Goal: Task Accomplishment & Management: Use online tool/utility

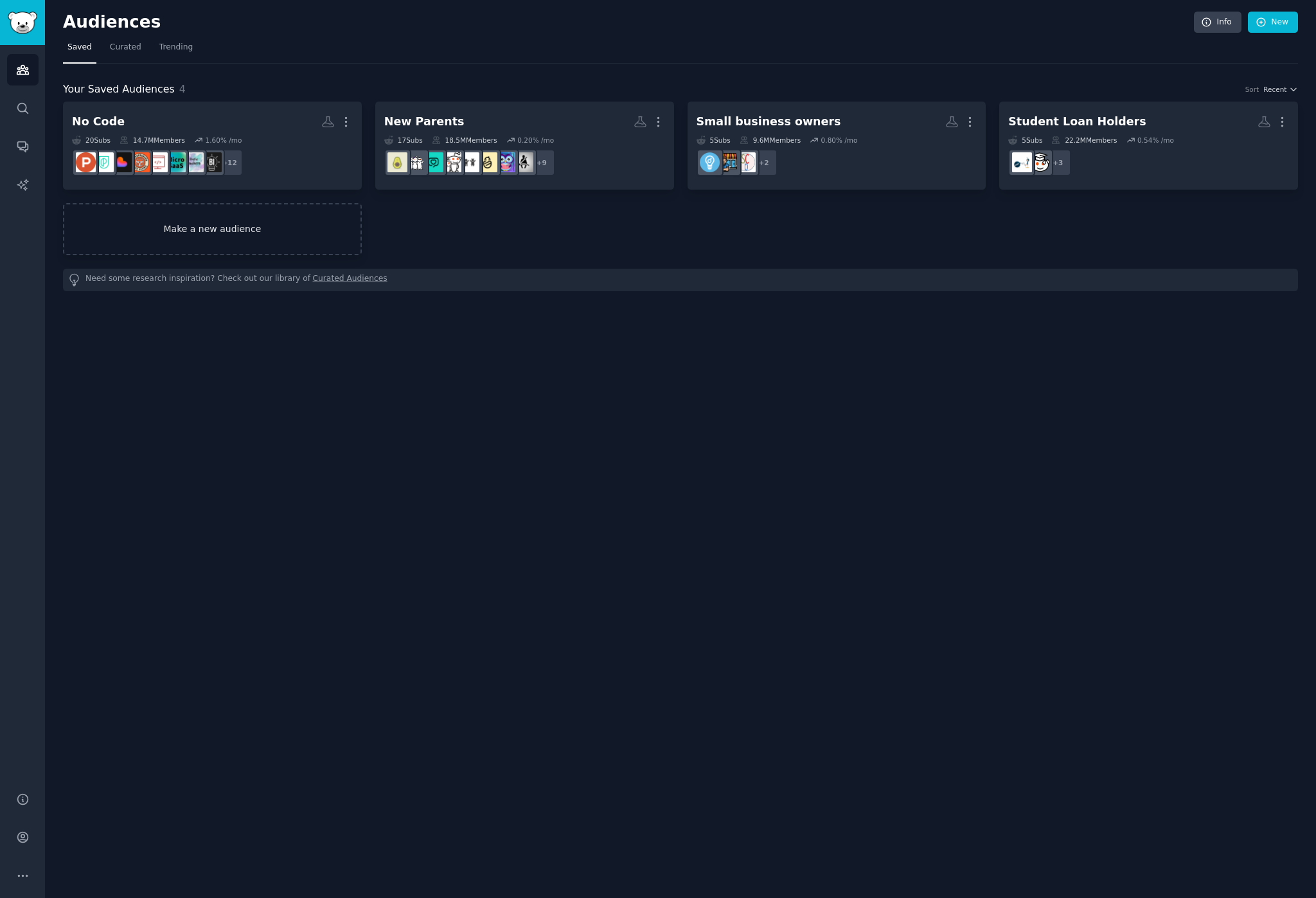
click at [285, 223] on link "Make a new audience" at bounding box center [212, 229] width 299 height 52
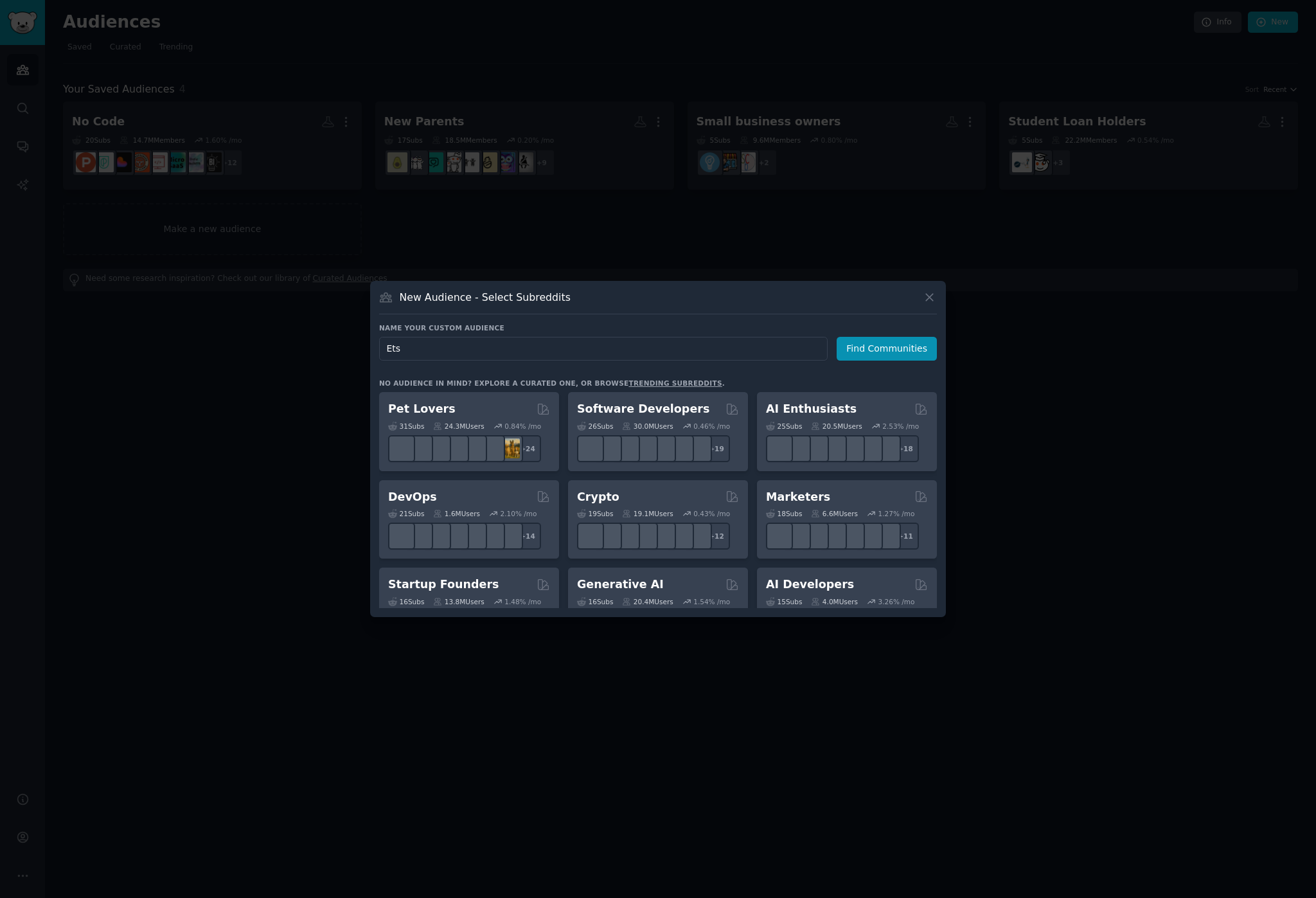
type input "Etsy"
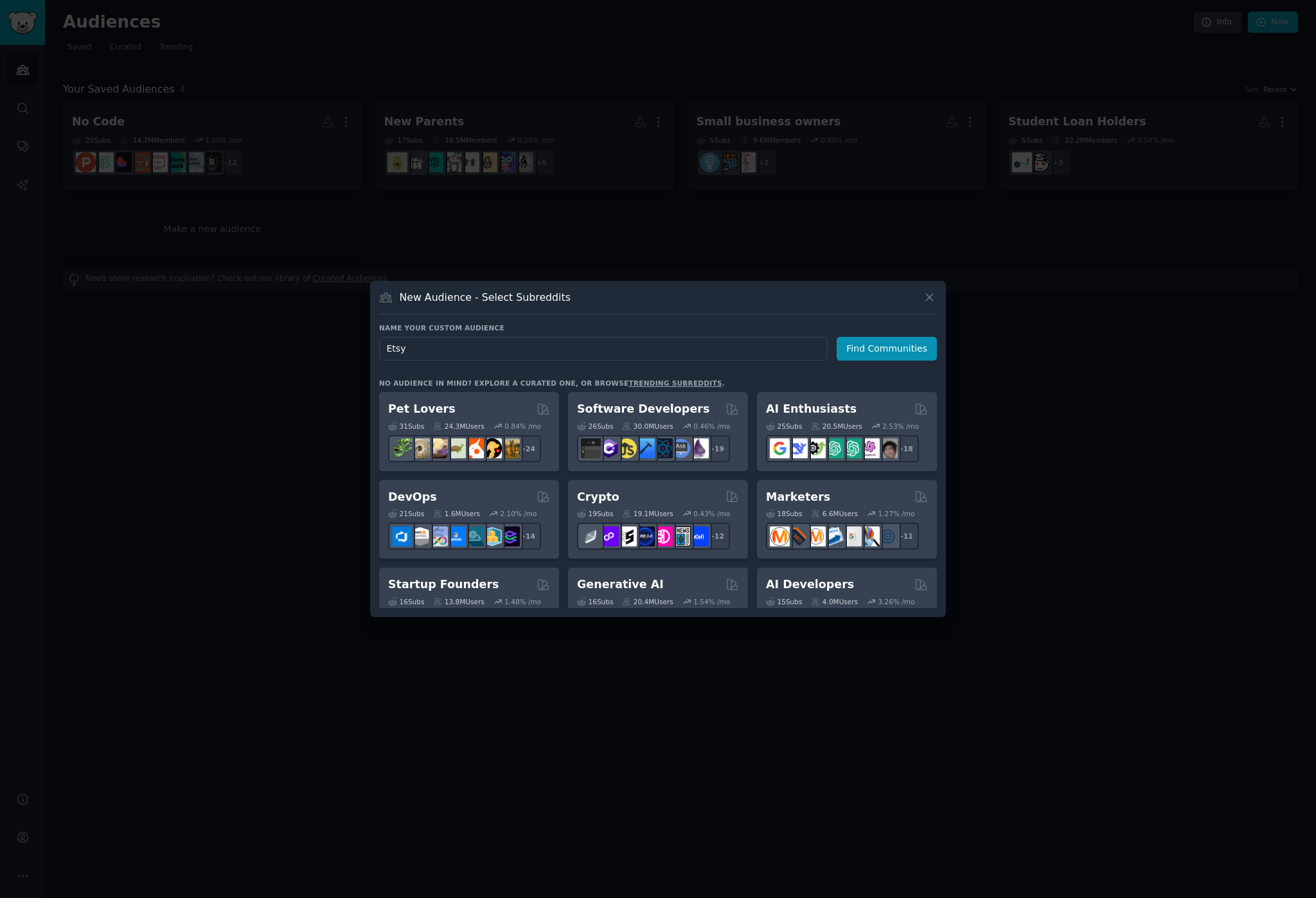
click button "Find Communities" at bounding box center [886, 348] width 100 height 23
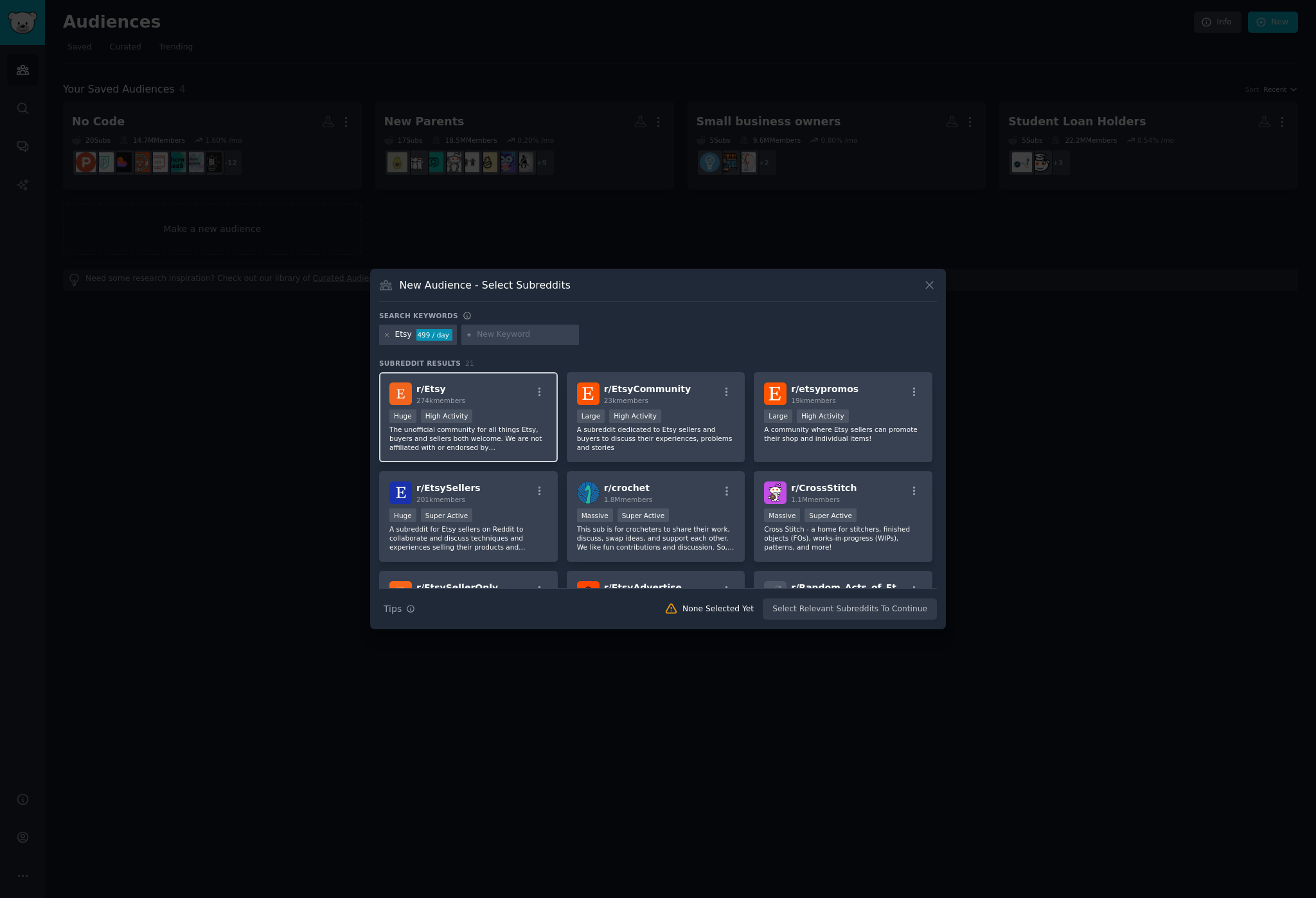
click at [462, 423] on div ">= 80th percentile for submissions / day Huge High Activity" at bounding box center [468, 417] width 158 height 16
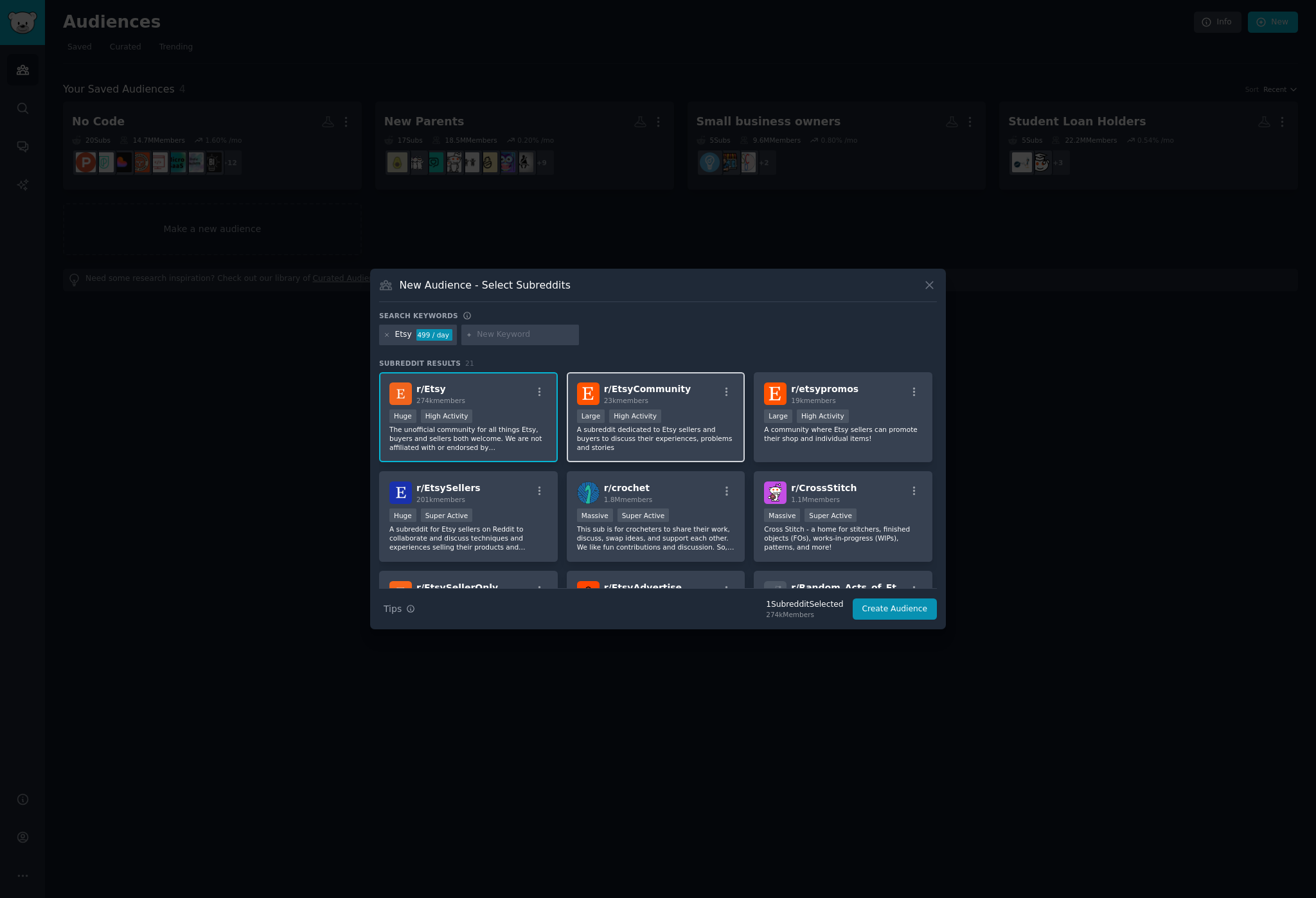
click at [680, 419] on div "Large High Activity" at bounding box center [655, 417] width 158 height 16
click at [830, 390] on span "r/ etsypromos" at bounding box center [825, 389] width 67 height 10
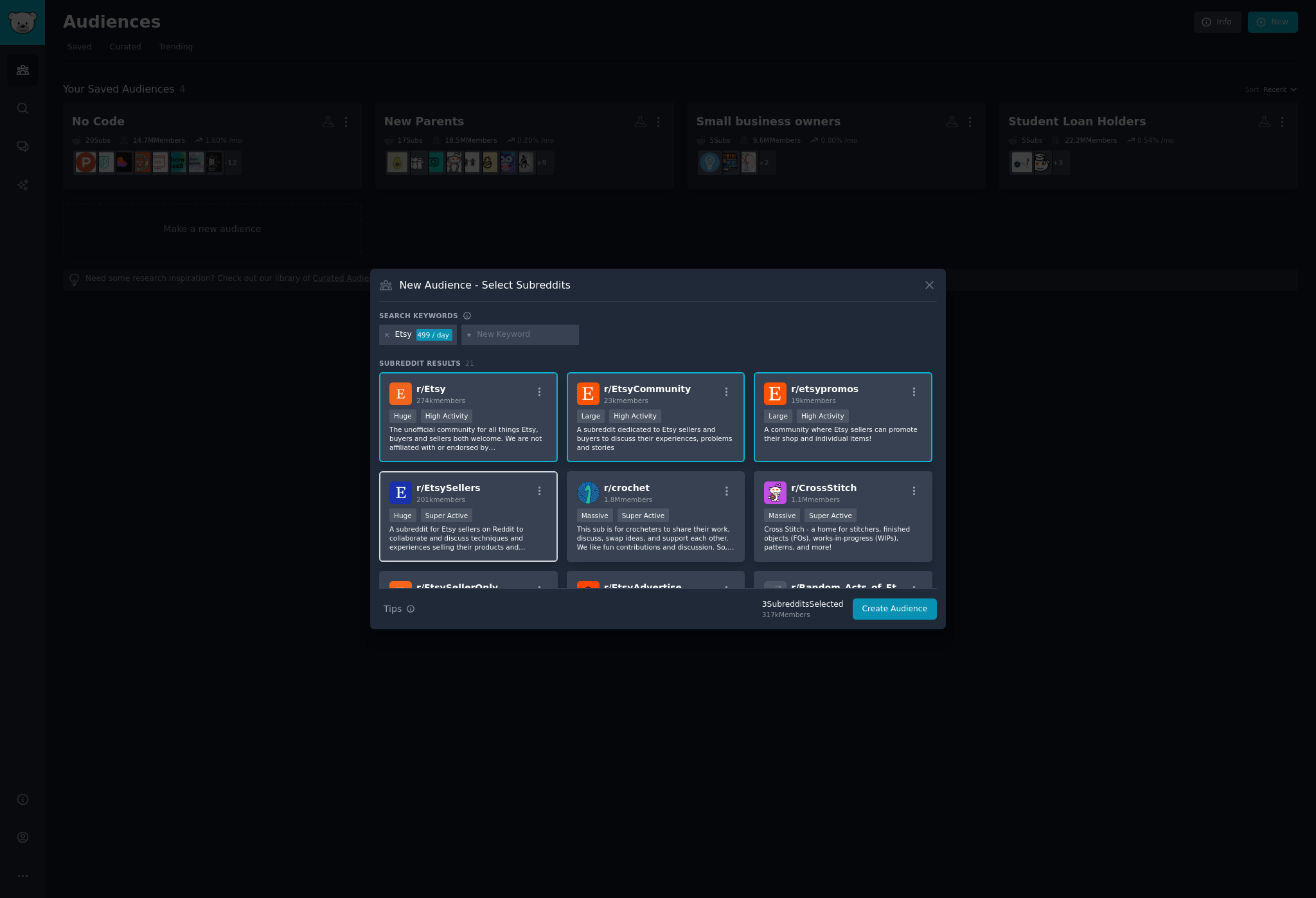
click at [475, 497] on div "r/ EtsySellers 201k members" at bounding box center [468, 493] width 158 height 22
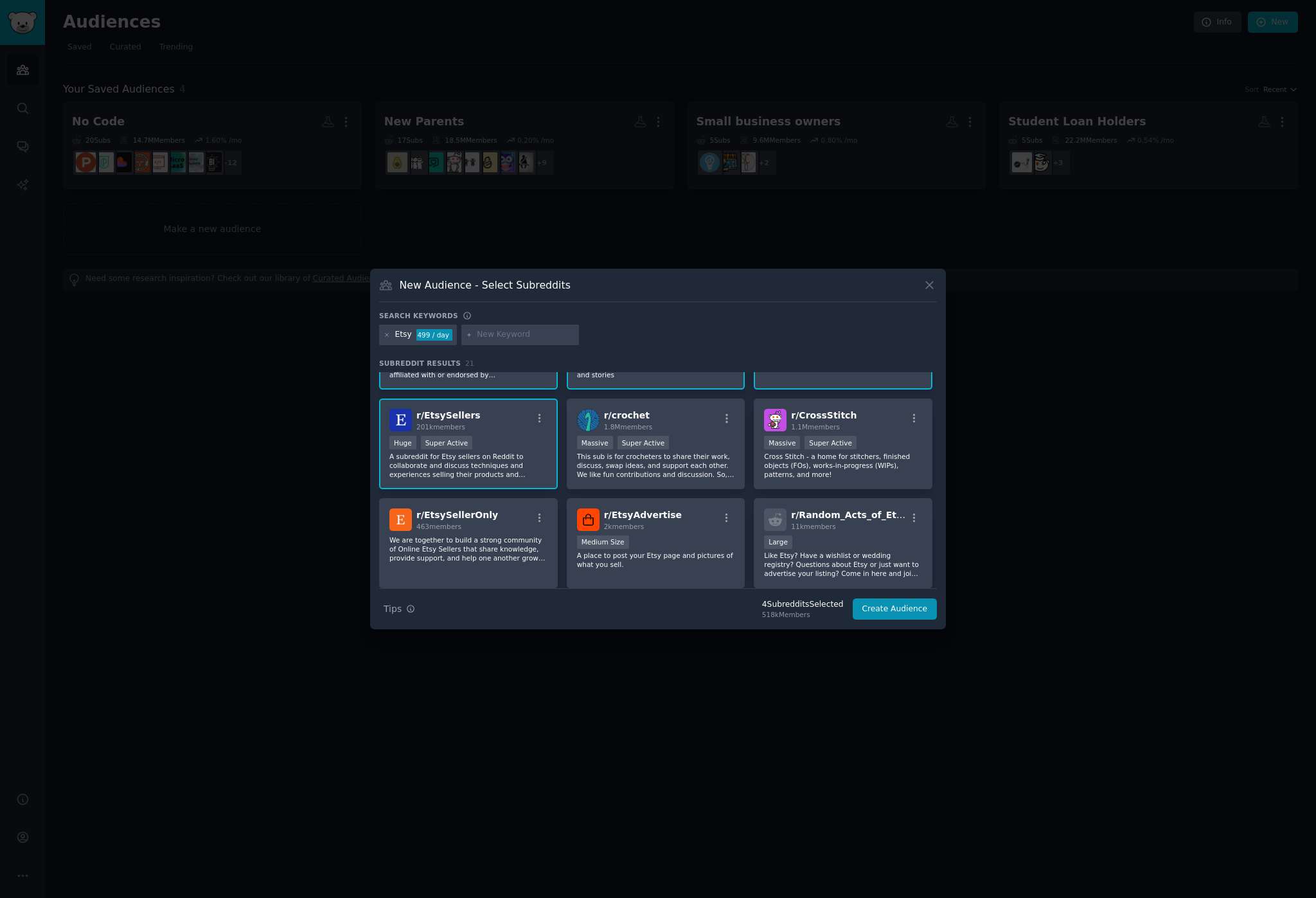
scroll to position [89, 0]
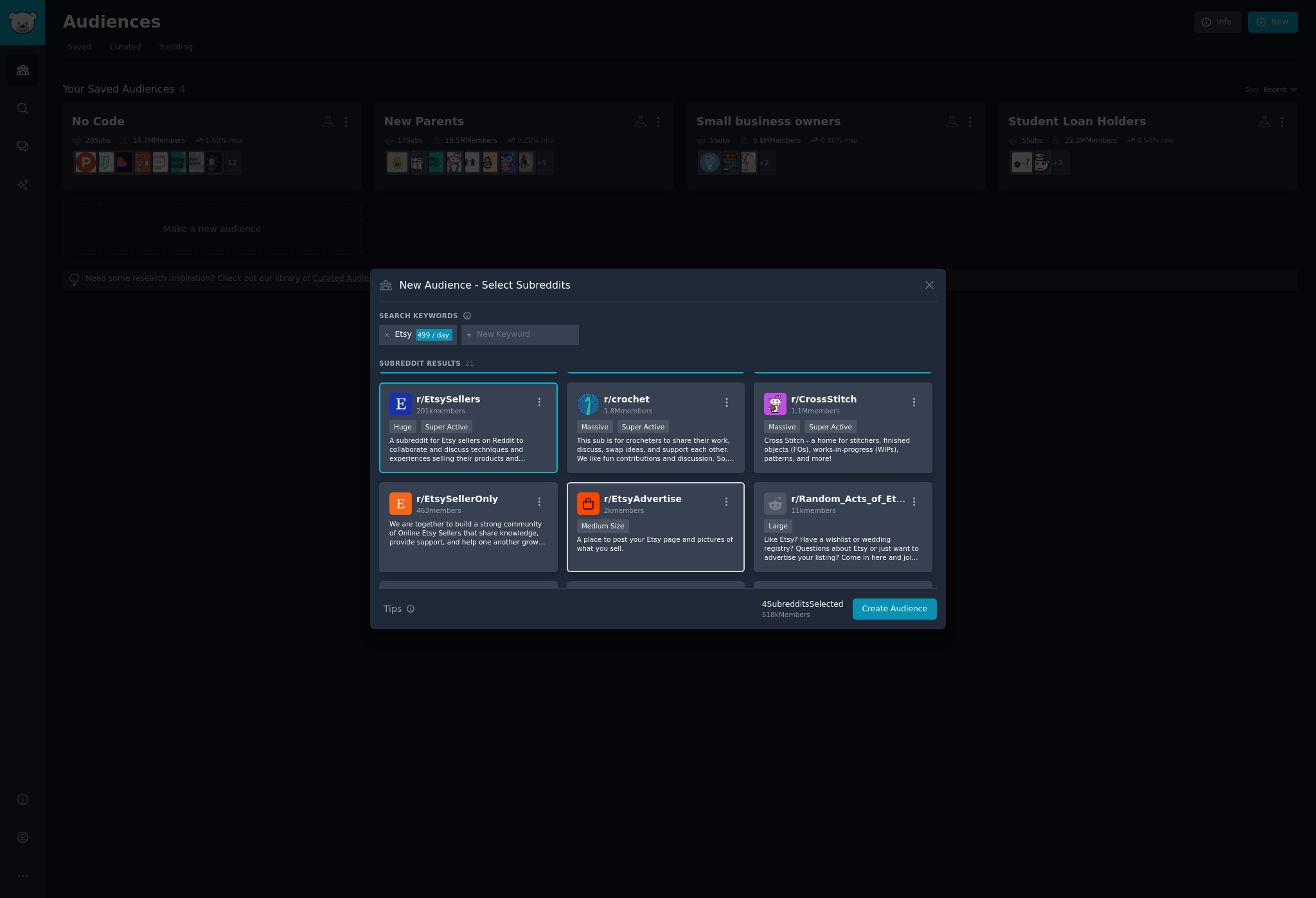
click at [709, 494] on div "r/ EtsyAdvertise 2k members" at bounding box center [655, 504] width 158 height 22
click at [512, 505] on div "r/ EtsySellerOnly 463 members" at bounding box center [468, 504] width 158 height 22
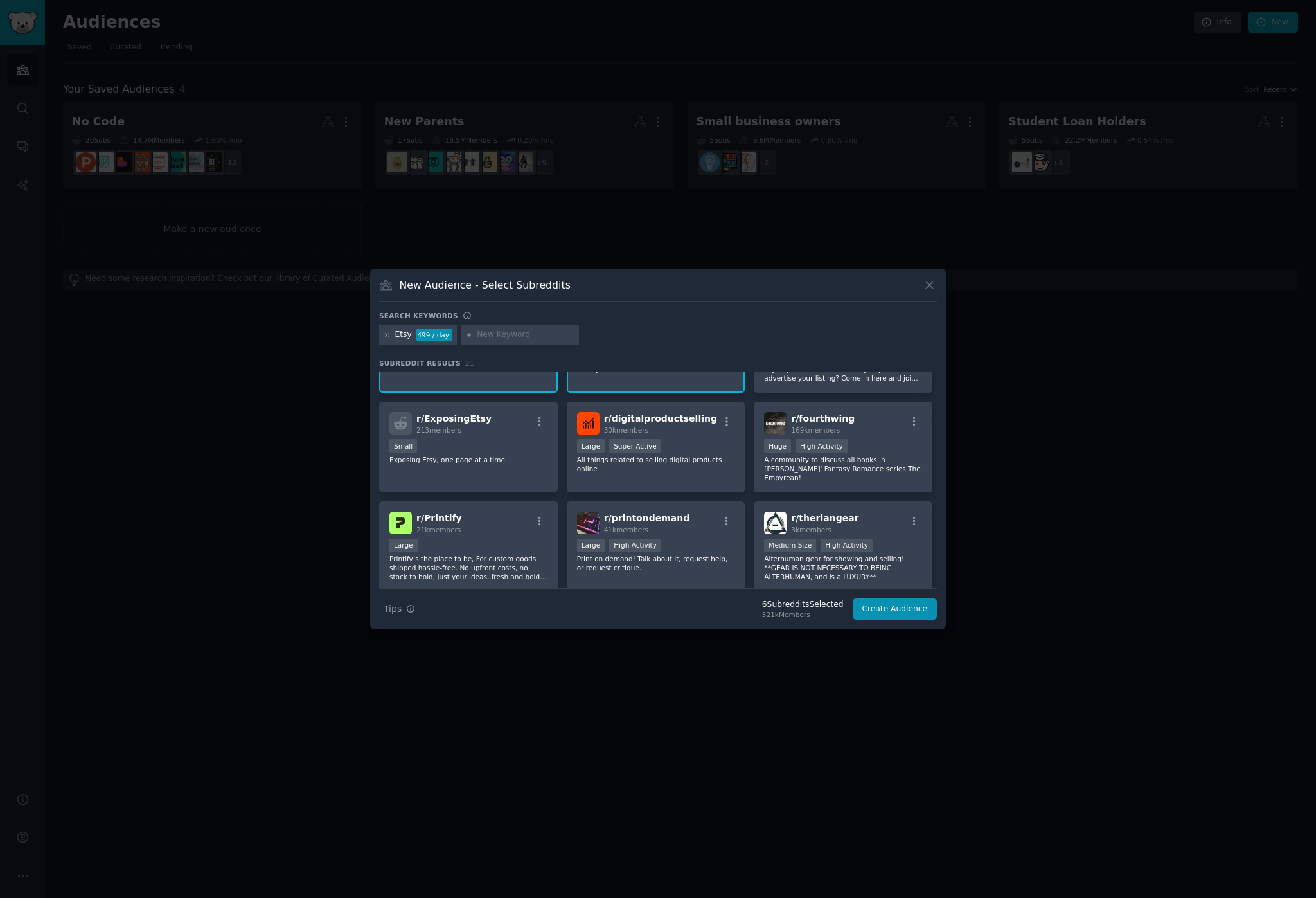
scroll to position [506, 0]
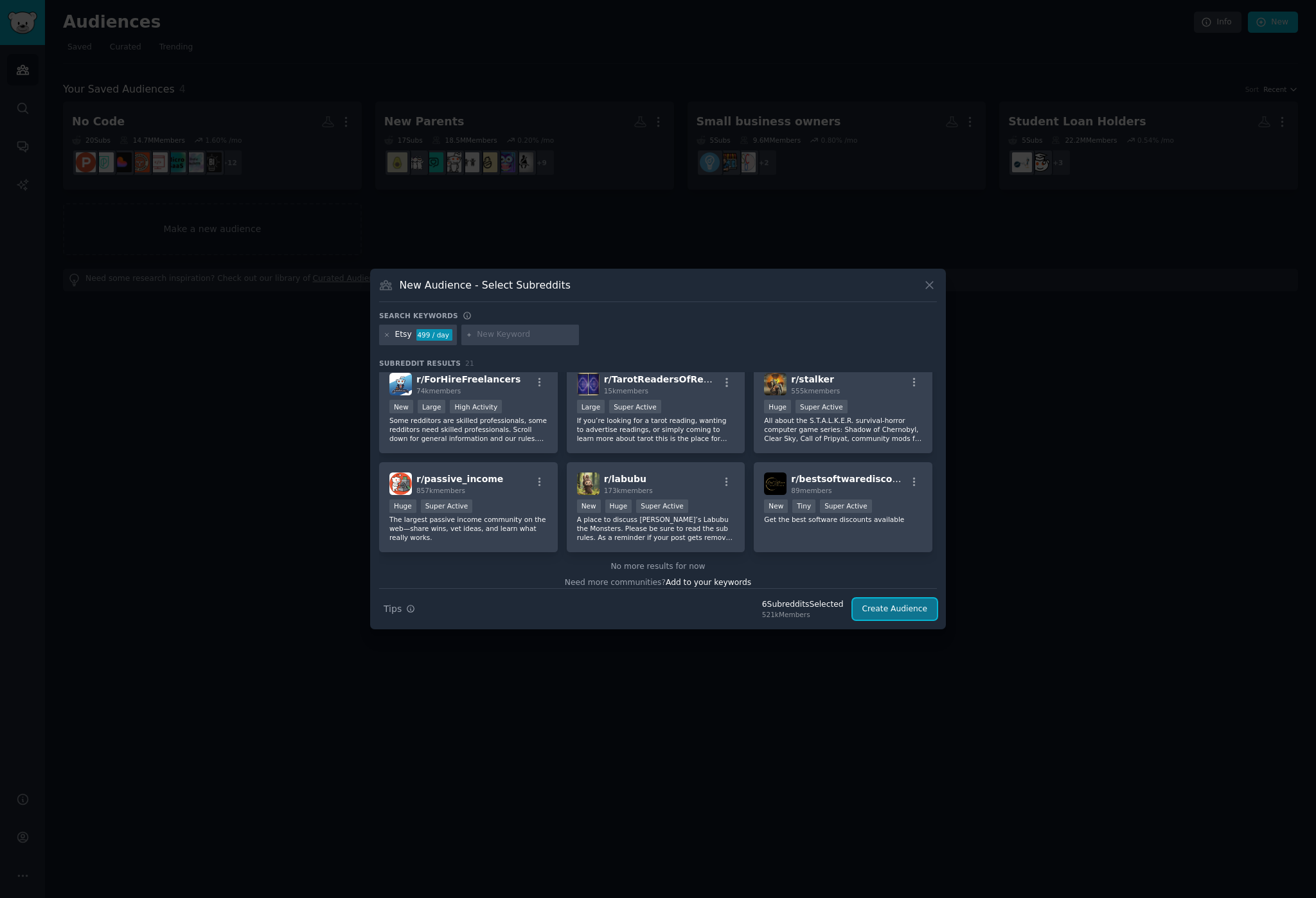
click at [911, 607] on button "Create Audience" at bounding box center [895, 609] width 85 height 22
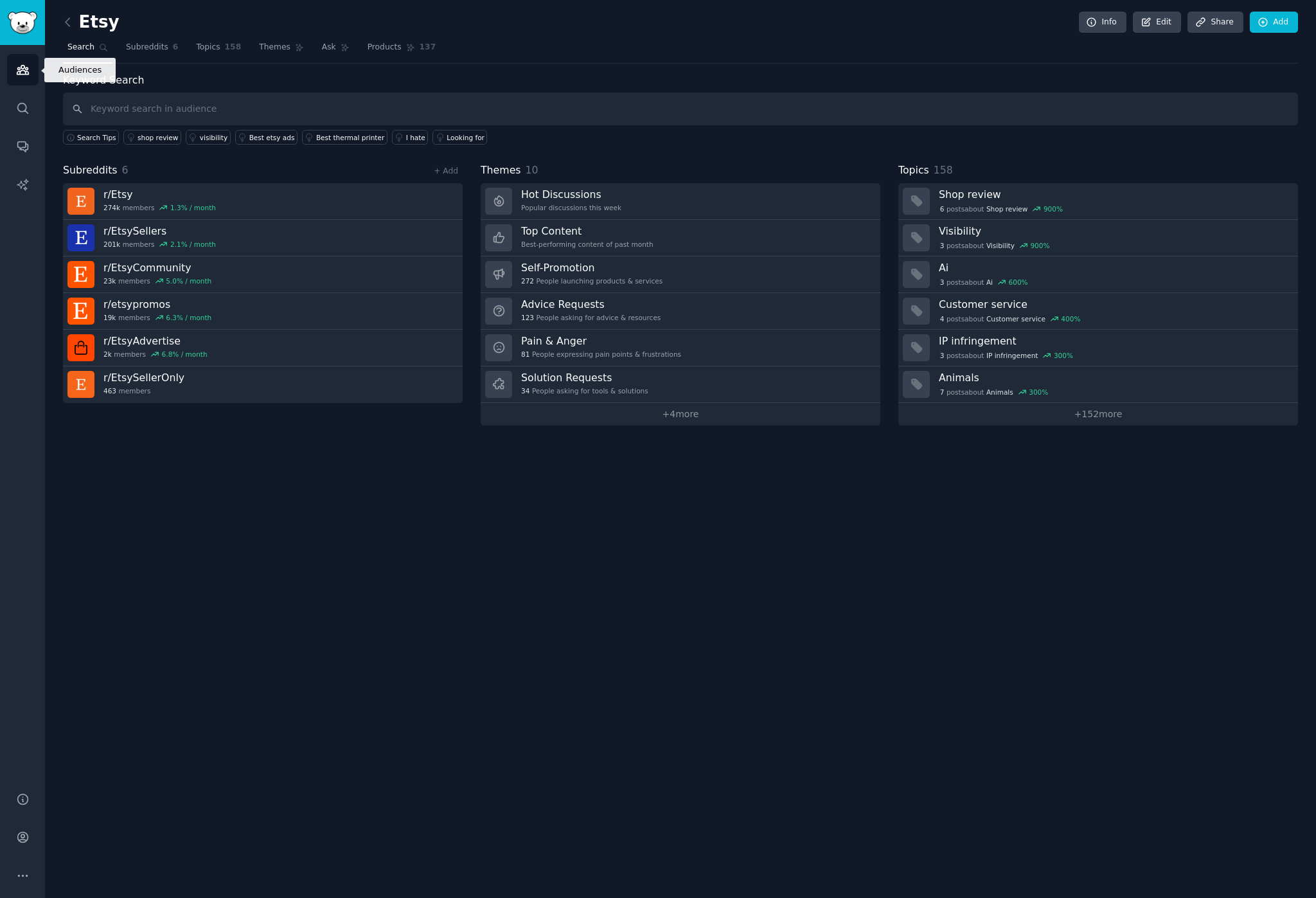
click at [22, 66] on icon "Sidebar" at bounding box center [22, 70] width 11 height 9
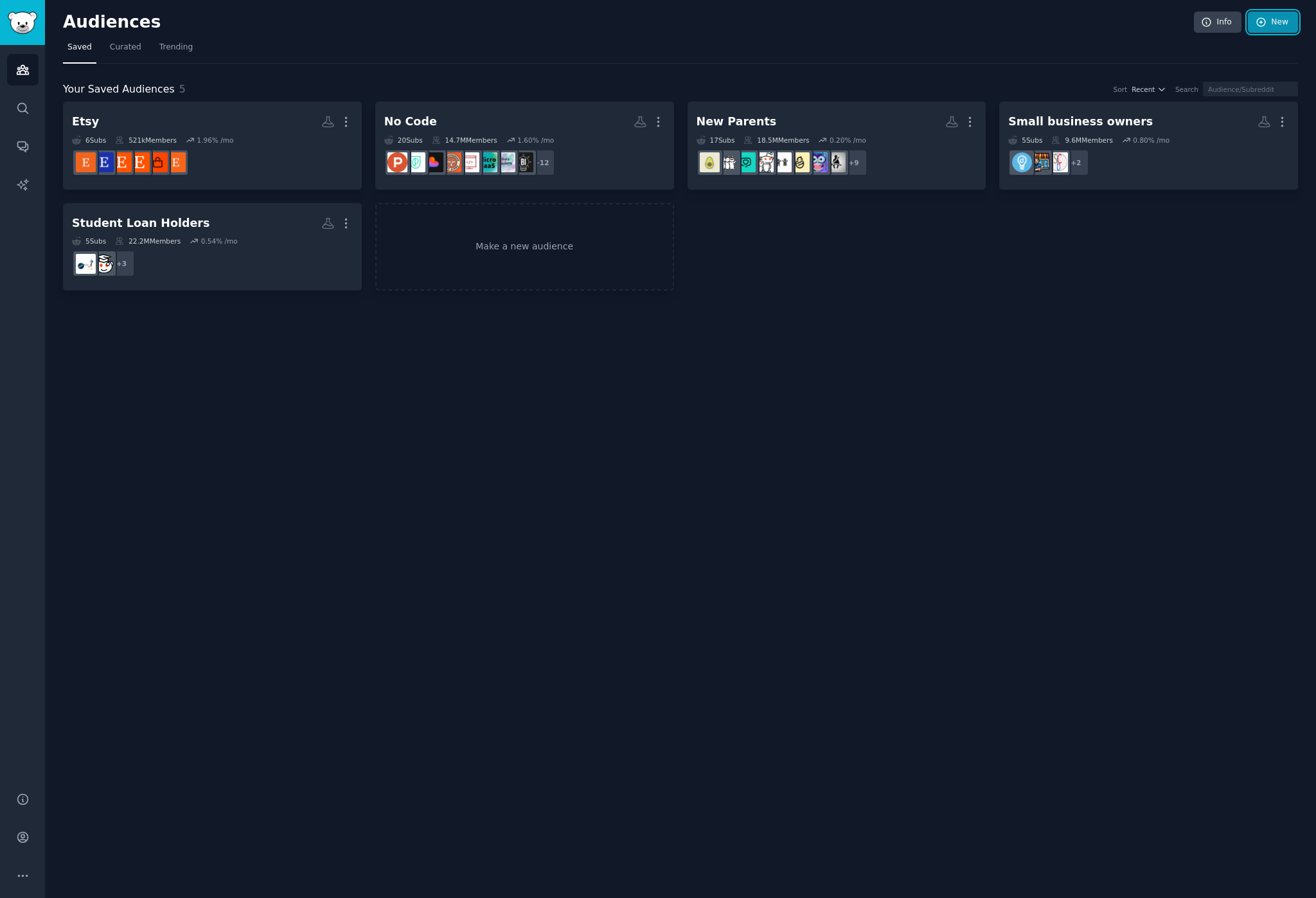
click at [1277, 22] on link "New" at bounding box center [1273, 22] width 51 height 22
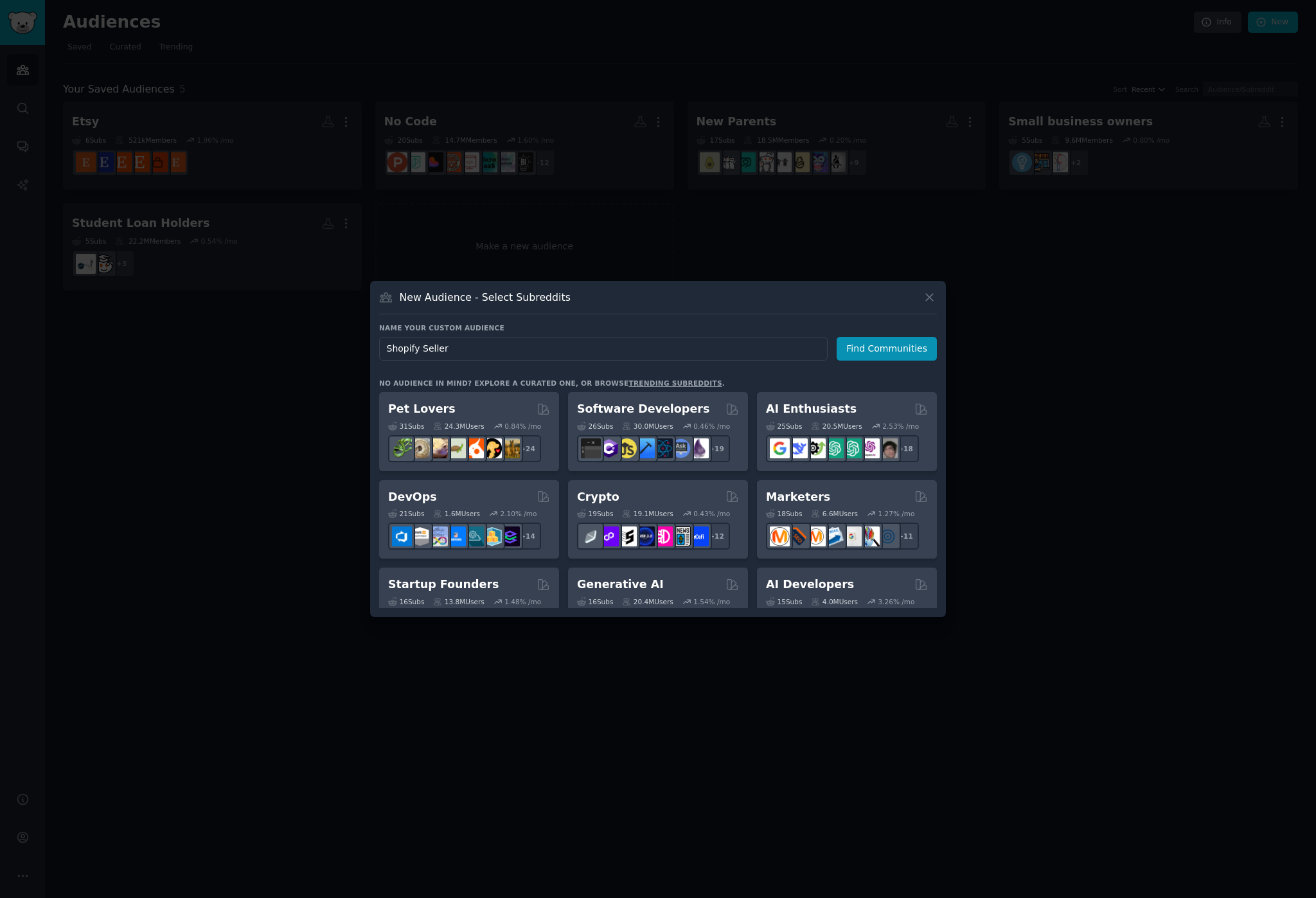
type input "Shopify Sellers"
click button "Find Communities" at bounding box center [886, 348] width 100 height 23
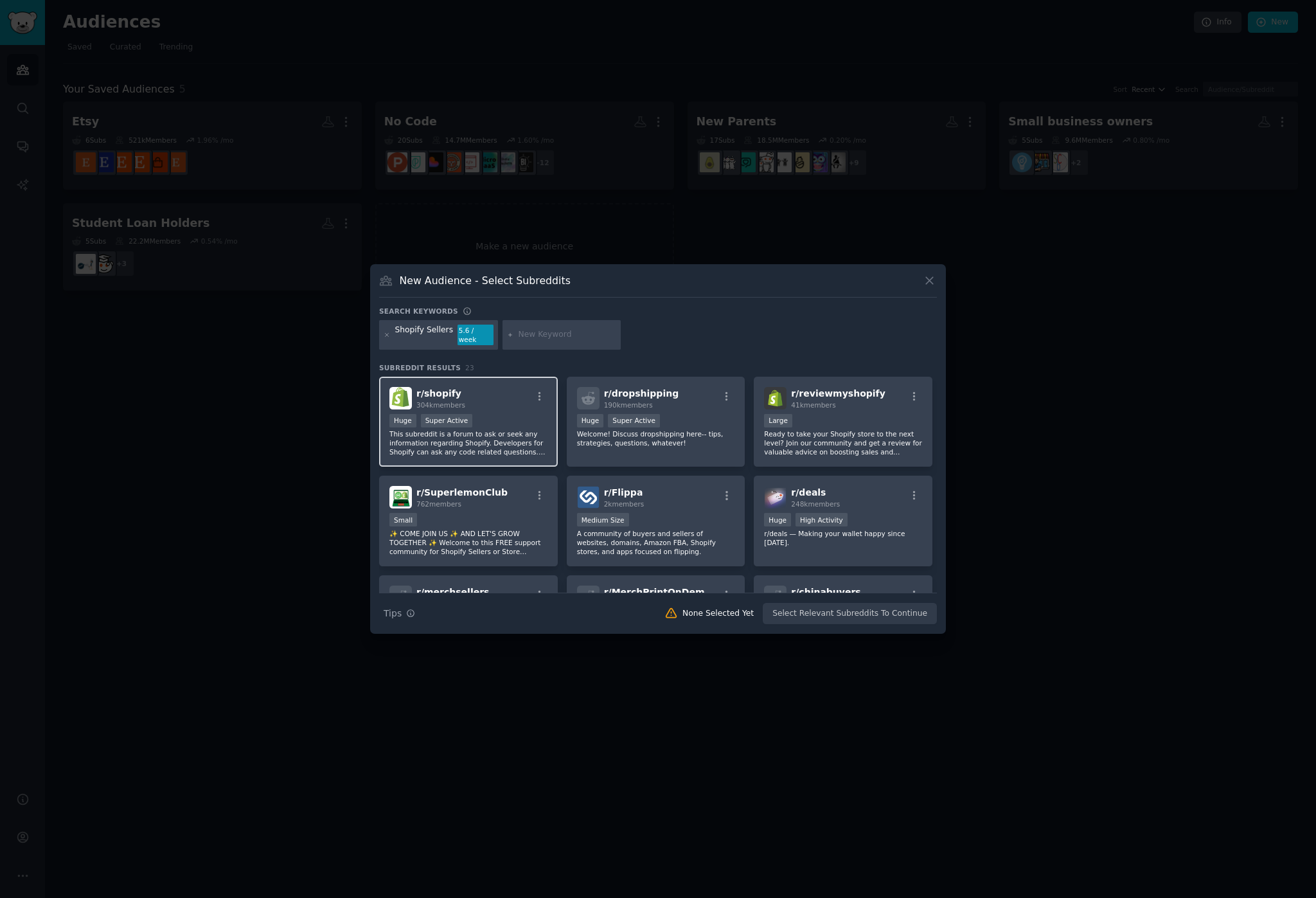
click at [499, 420] on div "Huge Super Active" at bounding box center [468, 421] width 158 height 16
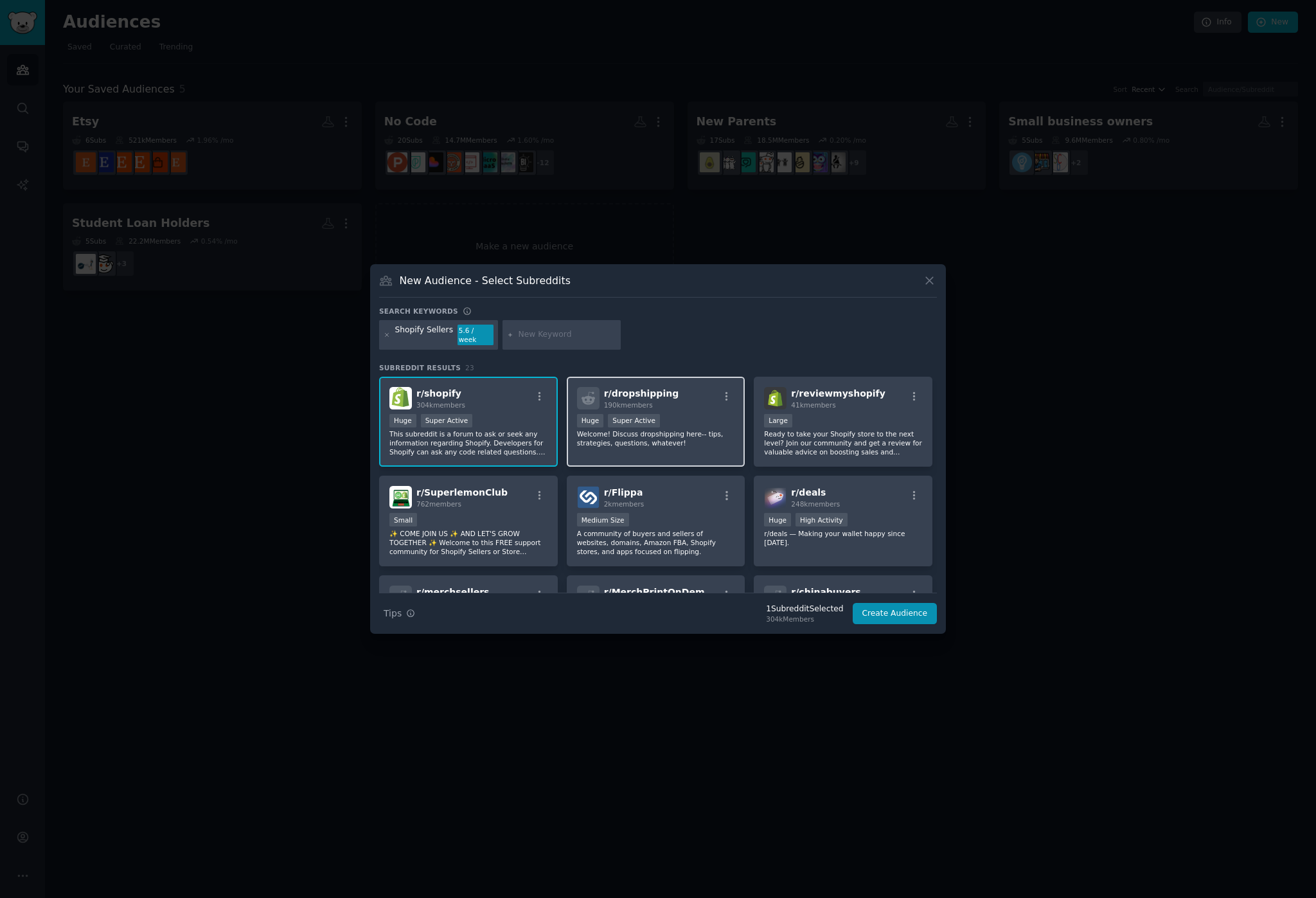
click at [704, 434] on p "Welcome! Discuss dropshipping here-- tips, strategies, questions, whatever!" at bounding box center [655, 438] width 158 height 18
click at [845, 450] on p "Ready to take your Shopify store to the next level? Join our community and get …" at bounding box center [842, 443] width 158 height 27
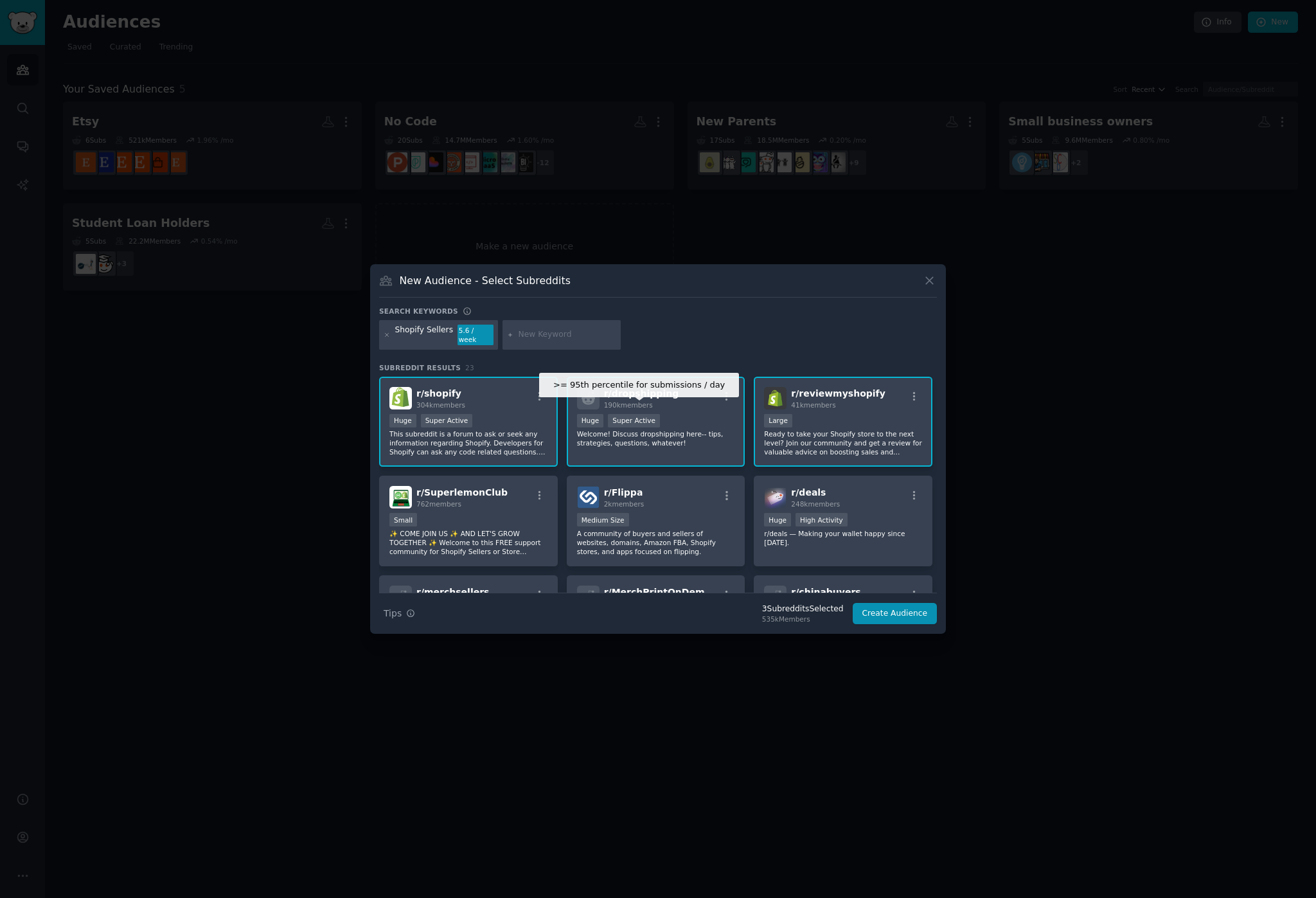
scroll to position [7, 0]
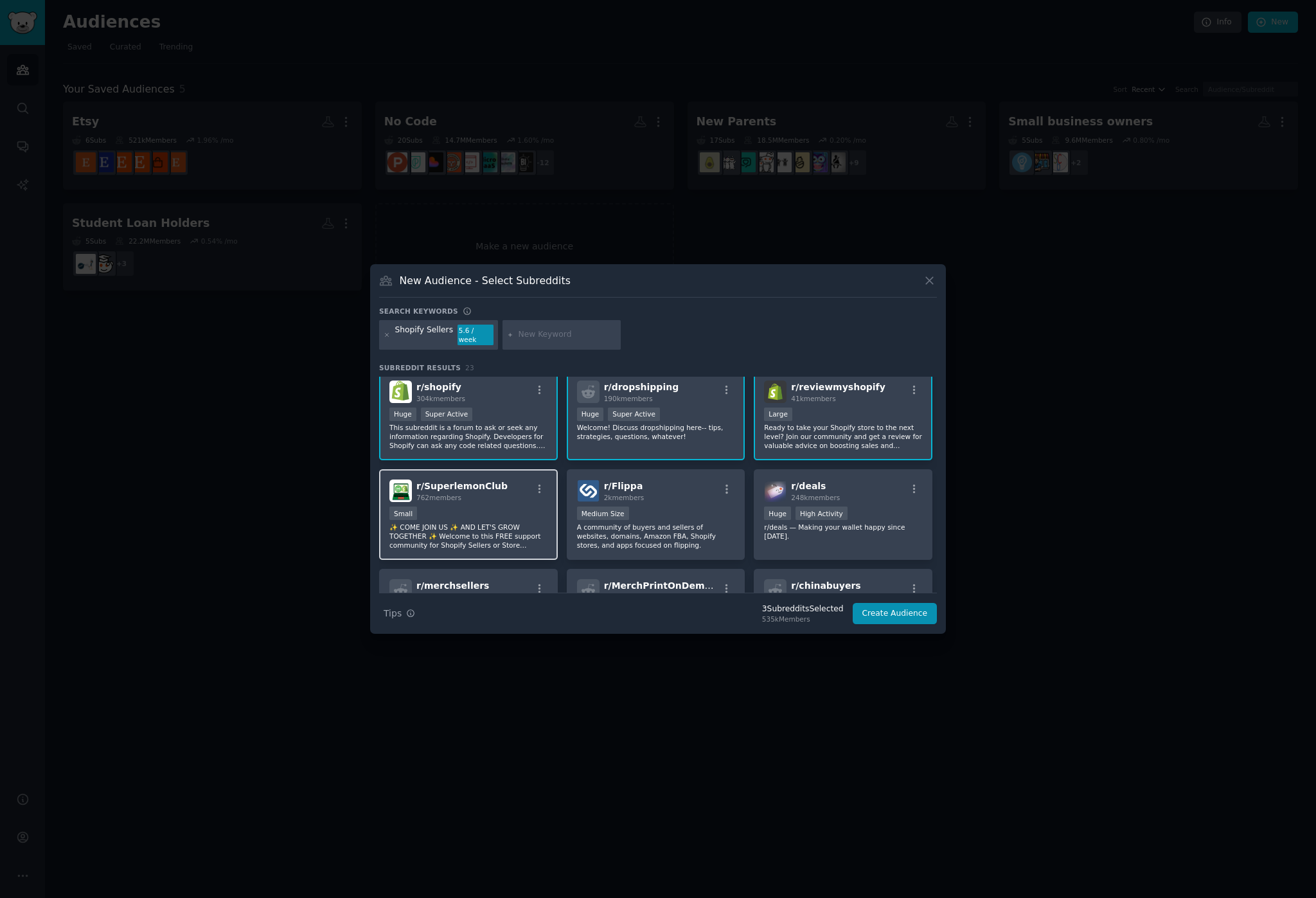
click at [519, 485] on div "r/ SuperlemonClub 762 members" at bounding box center [468, 491] width 158 height 22
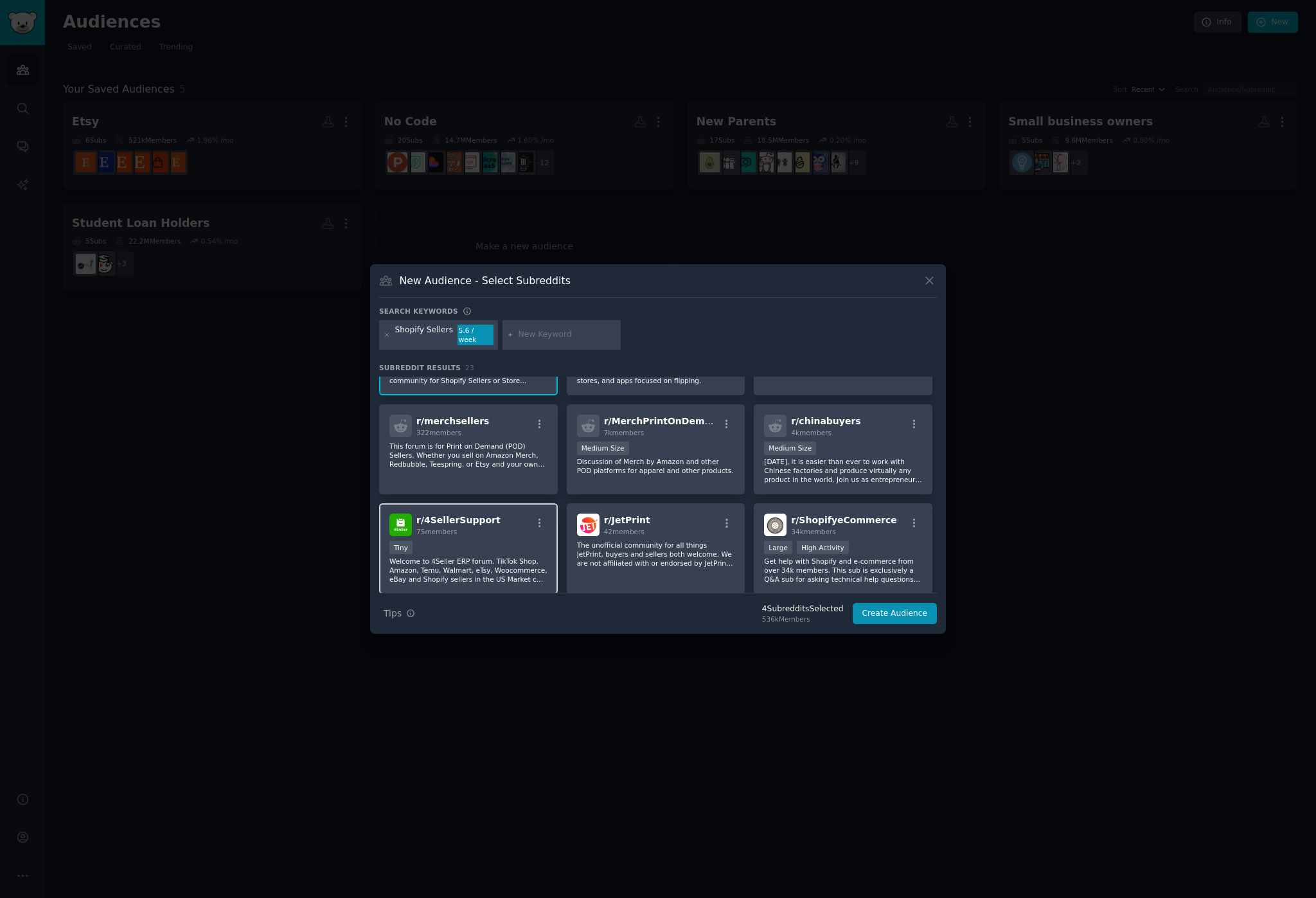
scroll to position [170, 0]
click at [779, 564] on p "Get help with Shopify and e-commerce from over 34k members. This sub is exclusi…" at bounding box center [842, 570] width 158 height 27
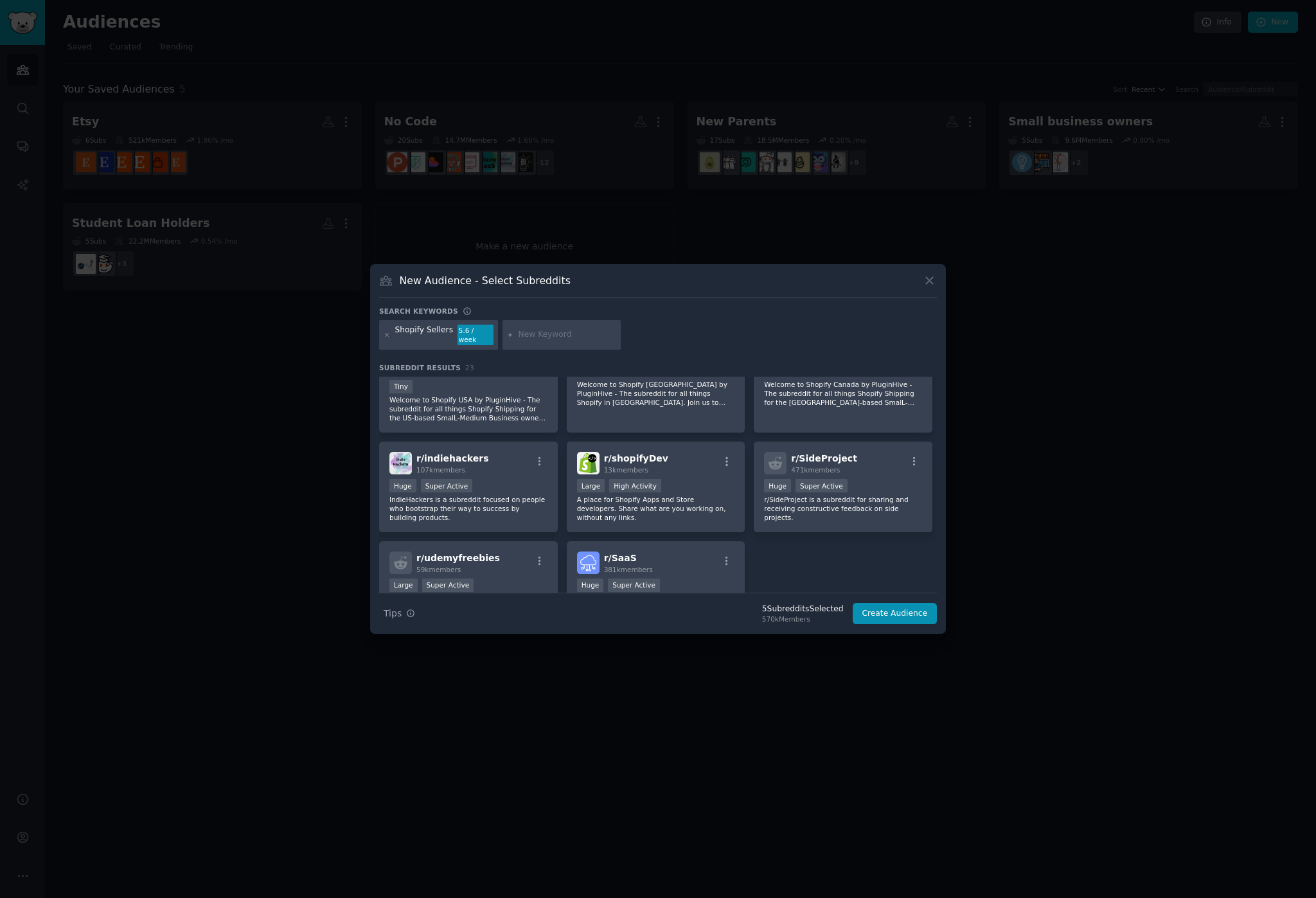
scroll to position [557, 0]
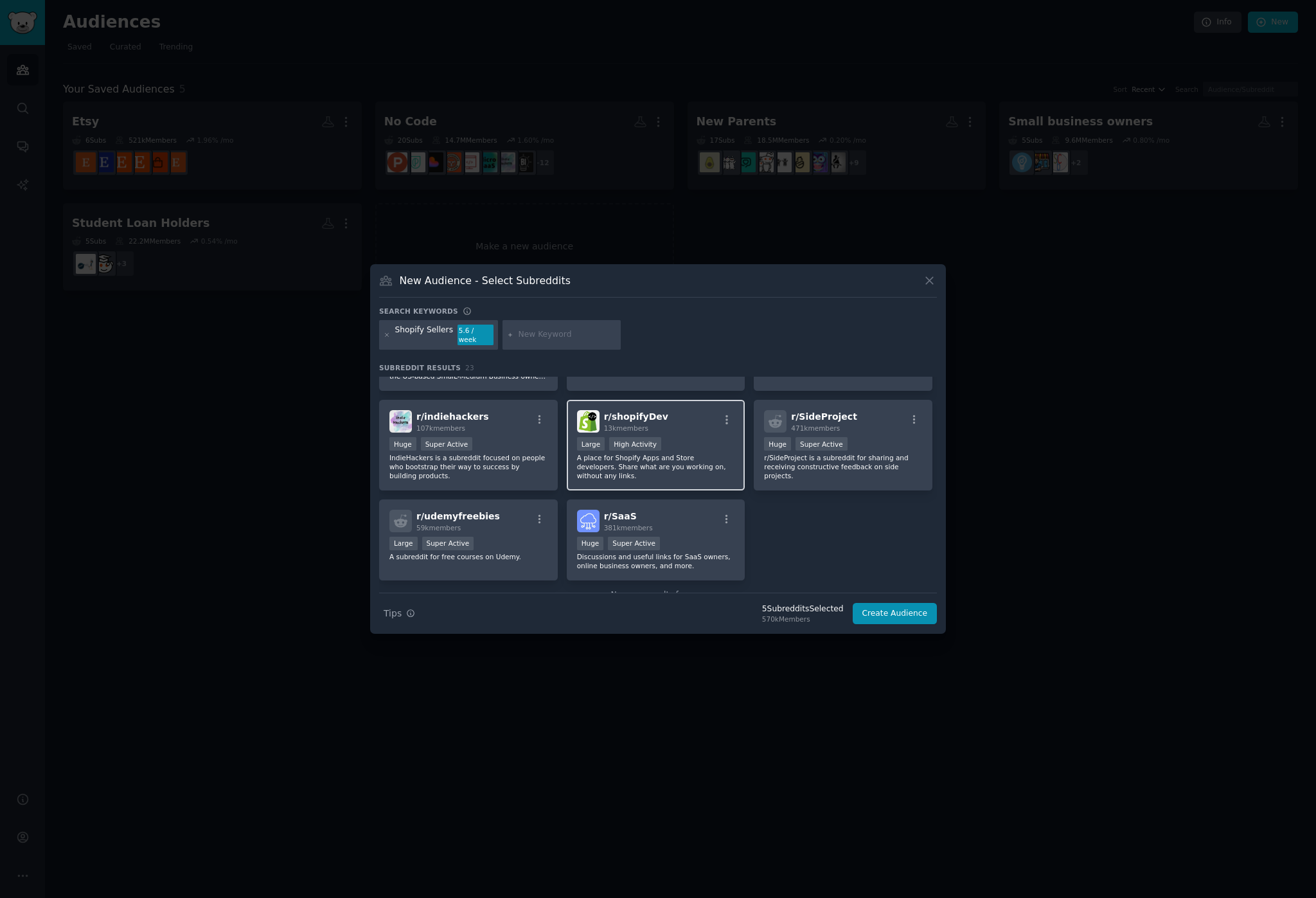
click at [680, 453] on p "A place for Shopify Apps and Store developers. Share what are you working on, w…" at bounding box center [655, 466] width 158 height 27
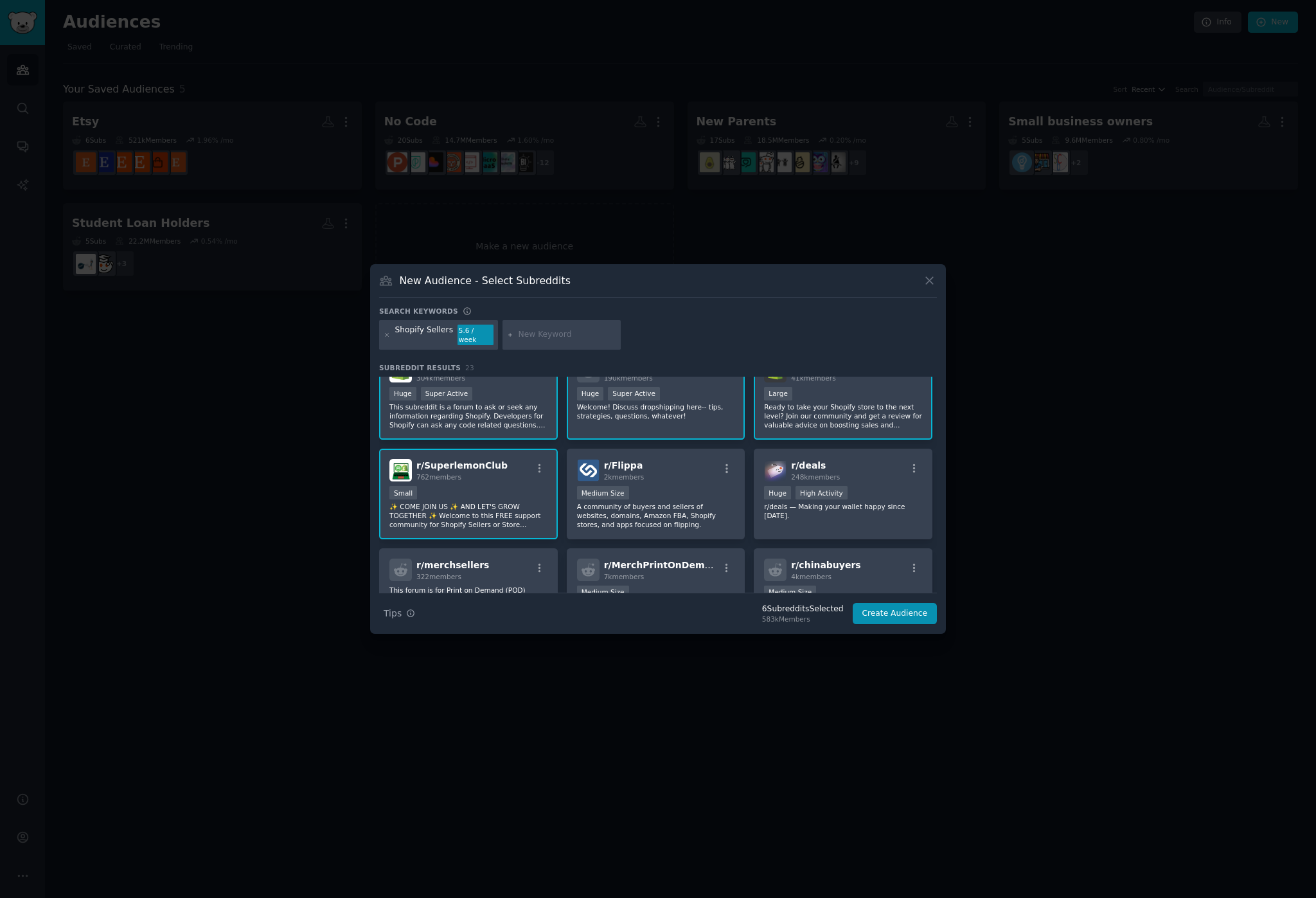
scroll to position [0, 0]
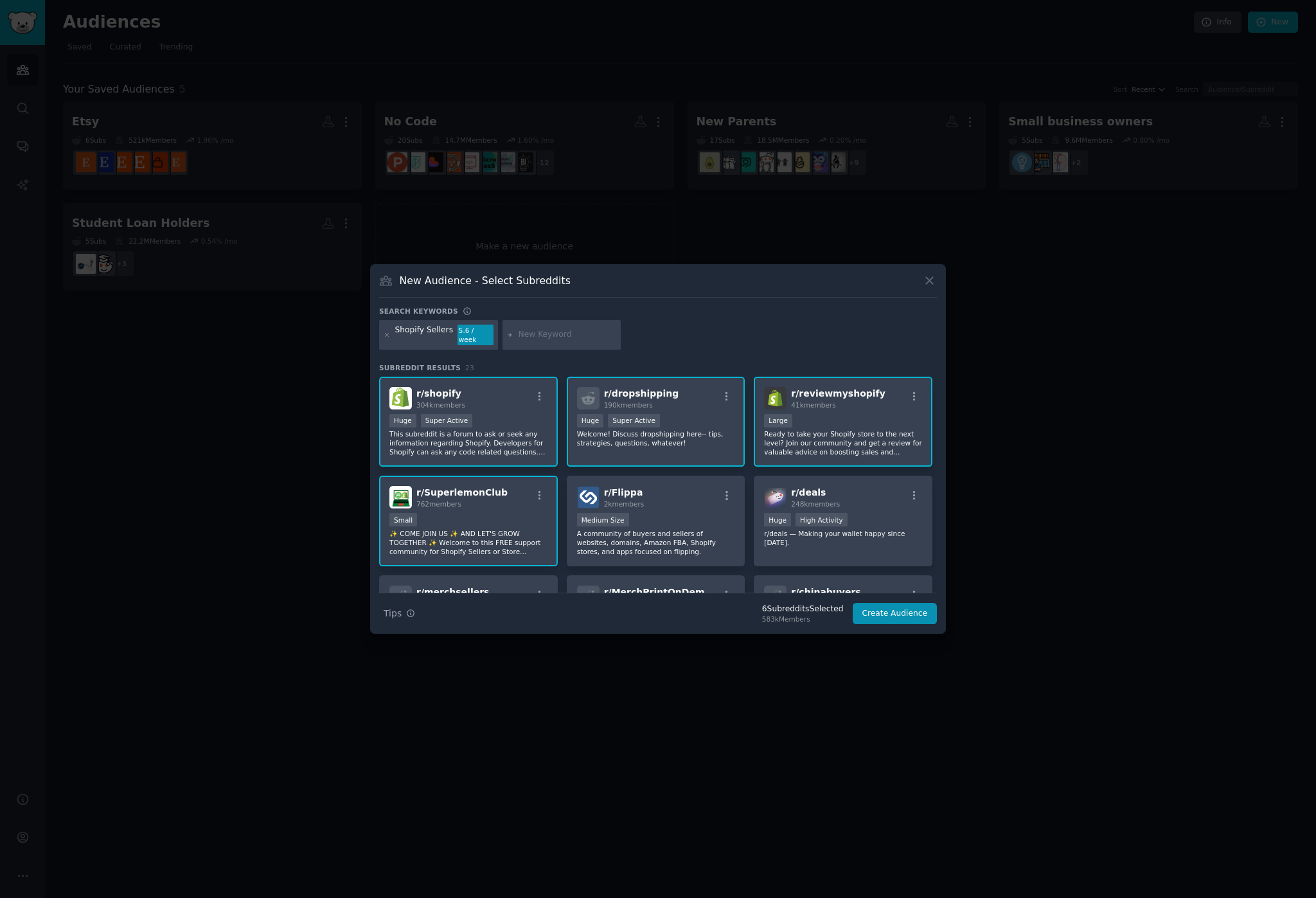
click at [531, 331] on input "text" at bounding box center [567, 334] width 97 height 11
type input "woocommerce"
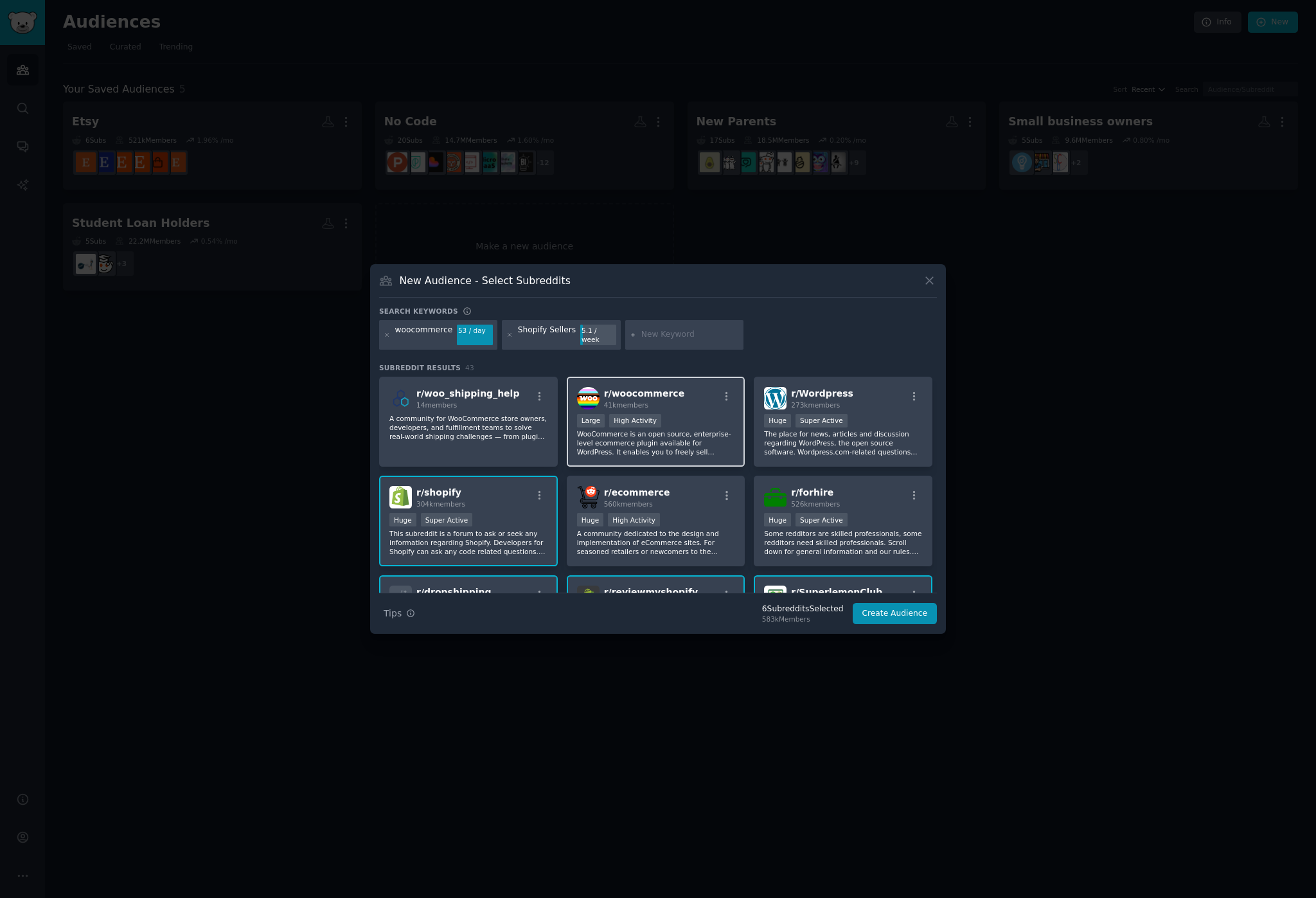
click at [630, 401] on span "41k members" at bounding box center [625, 405] width 44 height 7
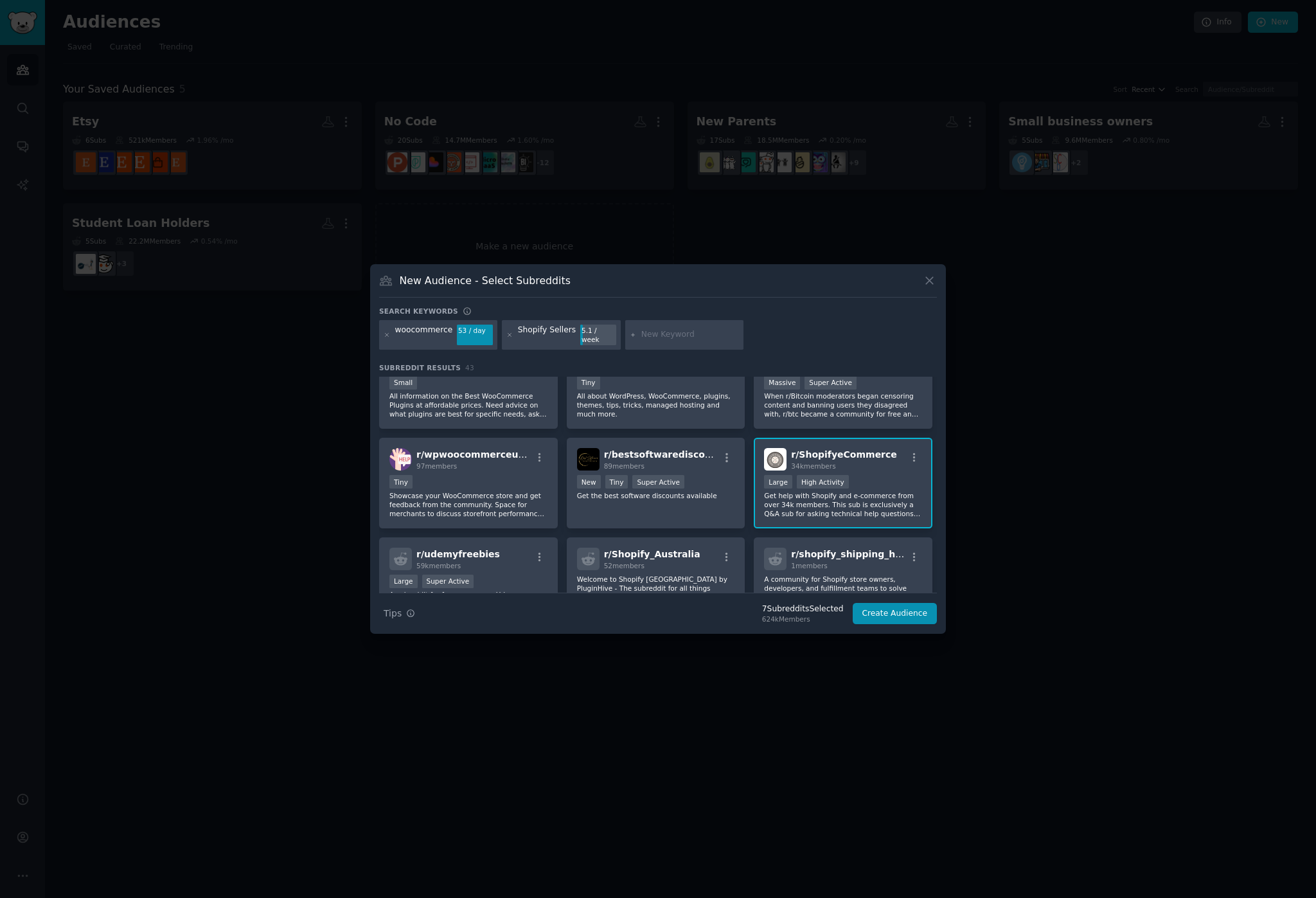
scroll to position [664, 0]
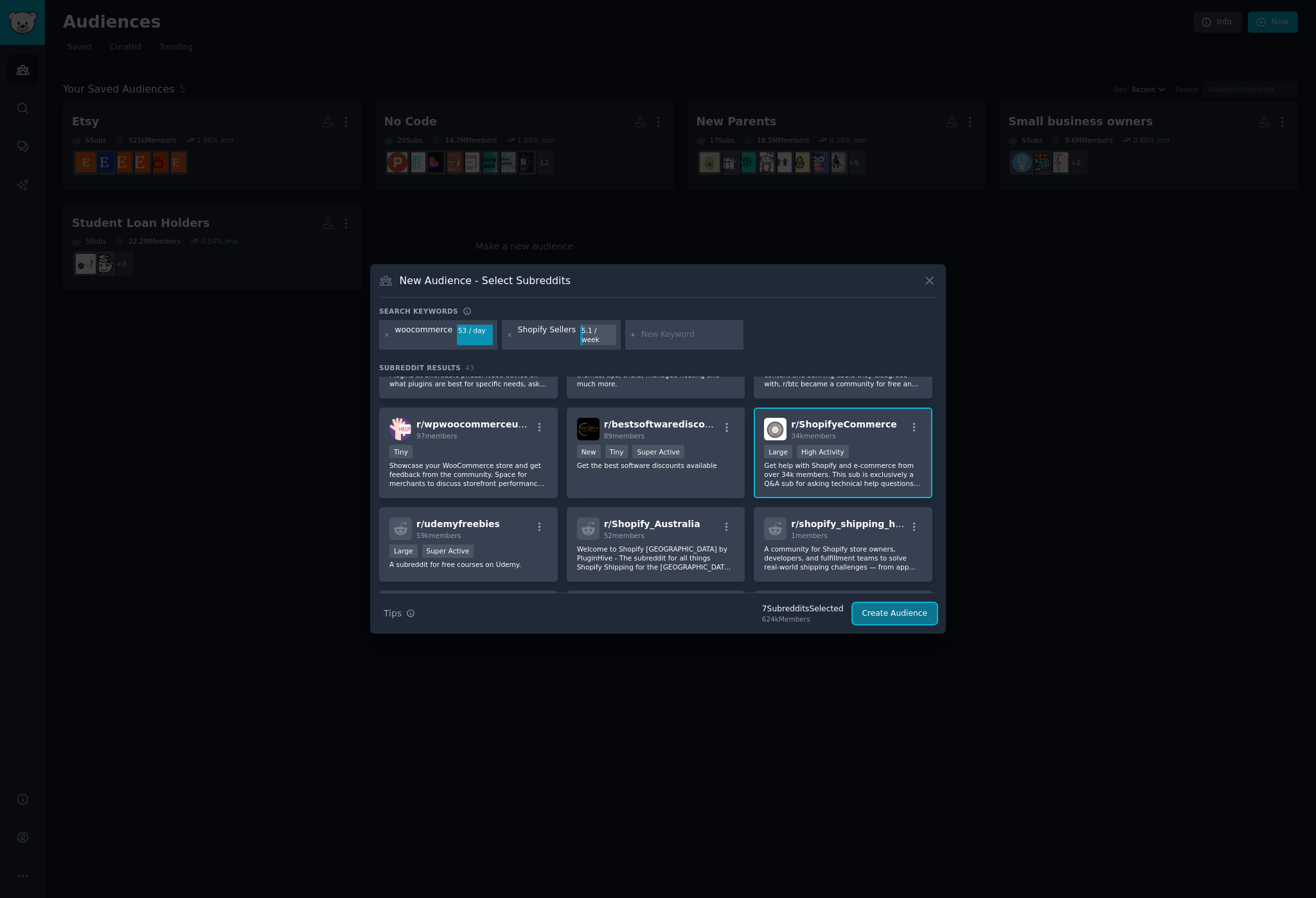
click at [885, 611] on button "Create Audience" at bounding box center [895, 613] width 85 height 22
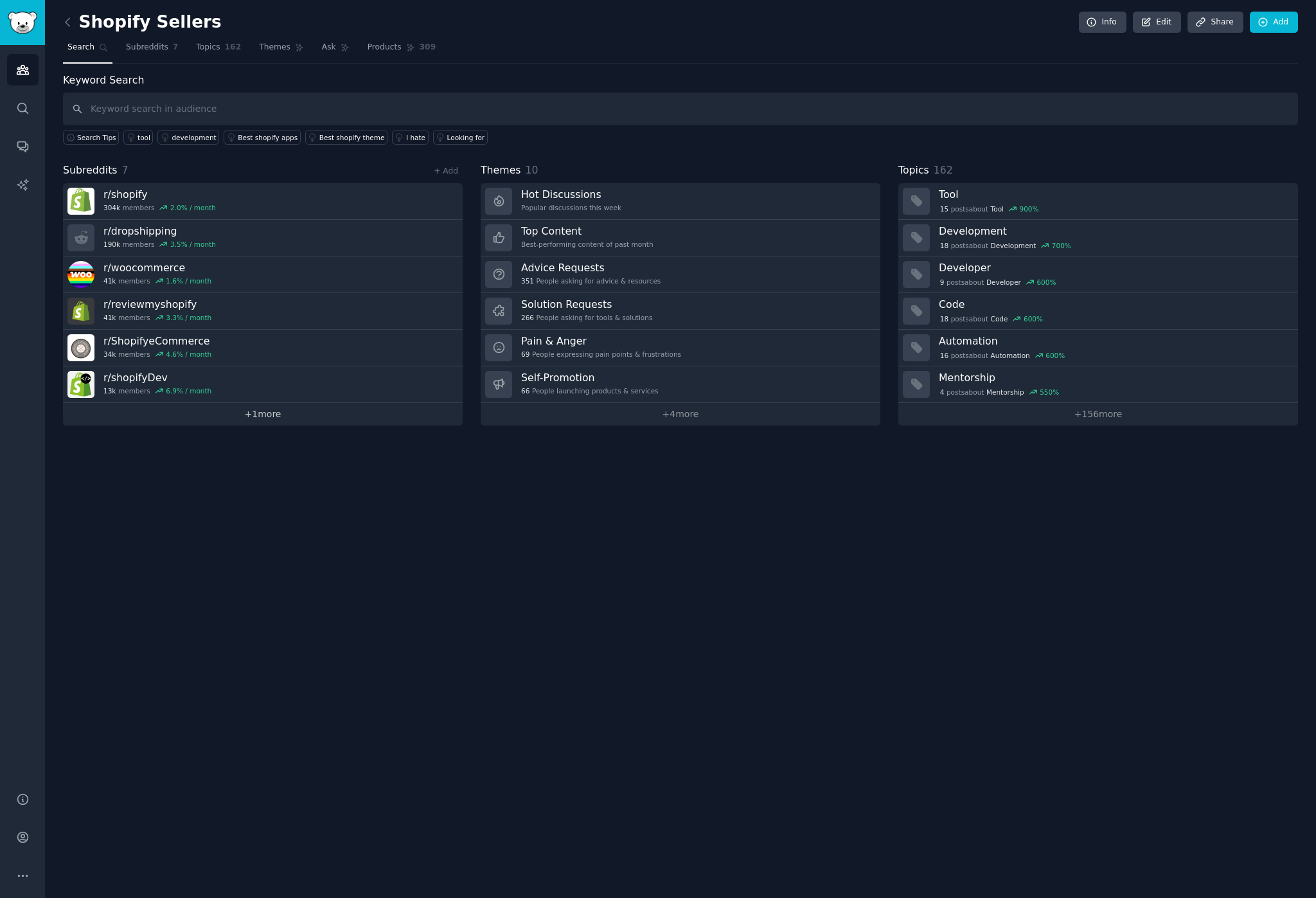
click at [275, 411] on link "+ 1 more" at bounding box center [262, 414] width 400 height 22
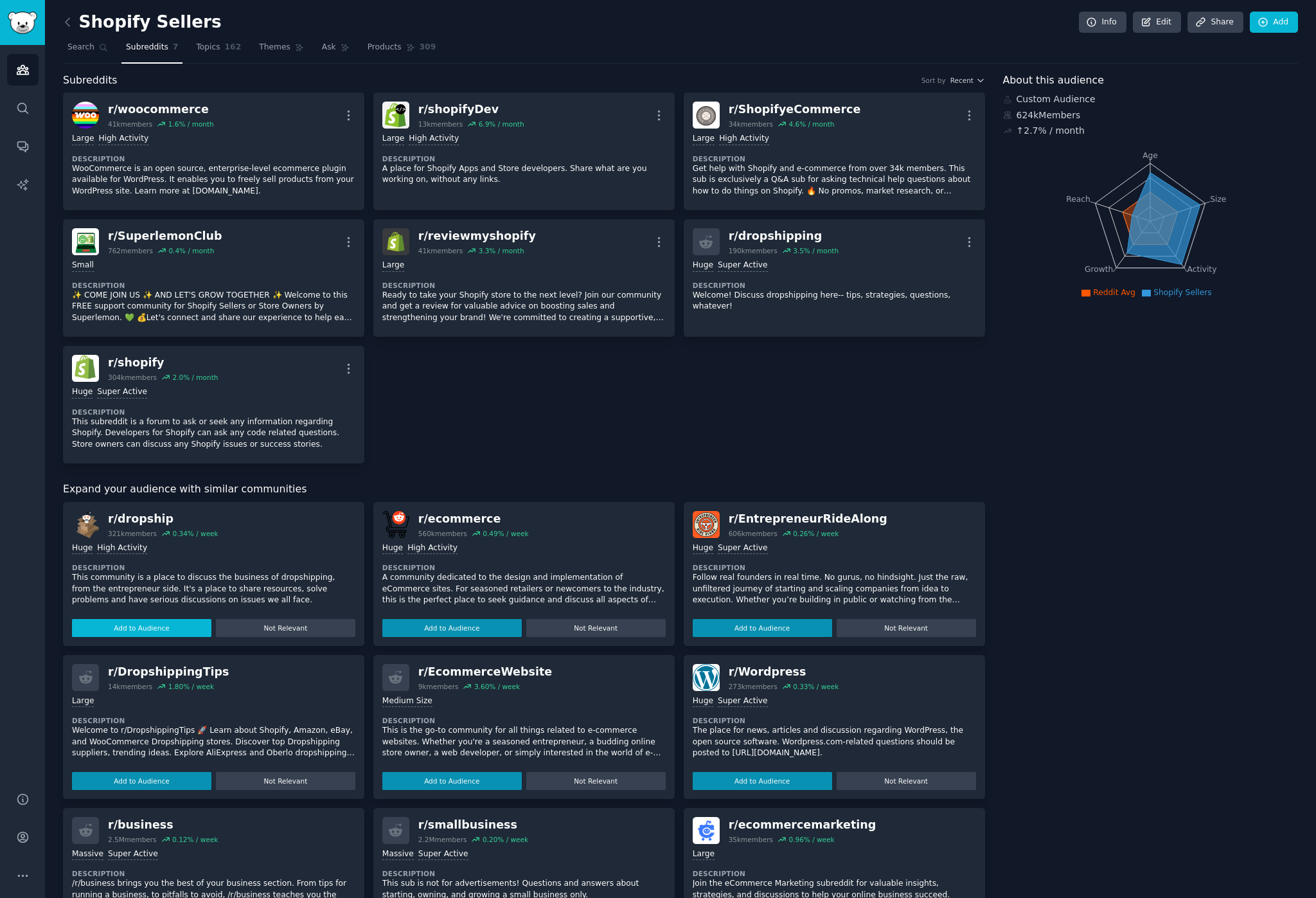
click at [139, 621] on button "Add to Audience" at bounding box center [141, 627] width 139 height 18
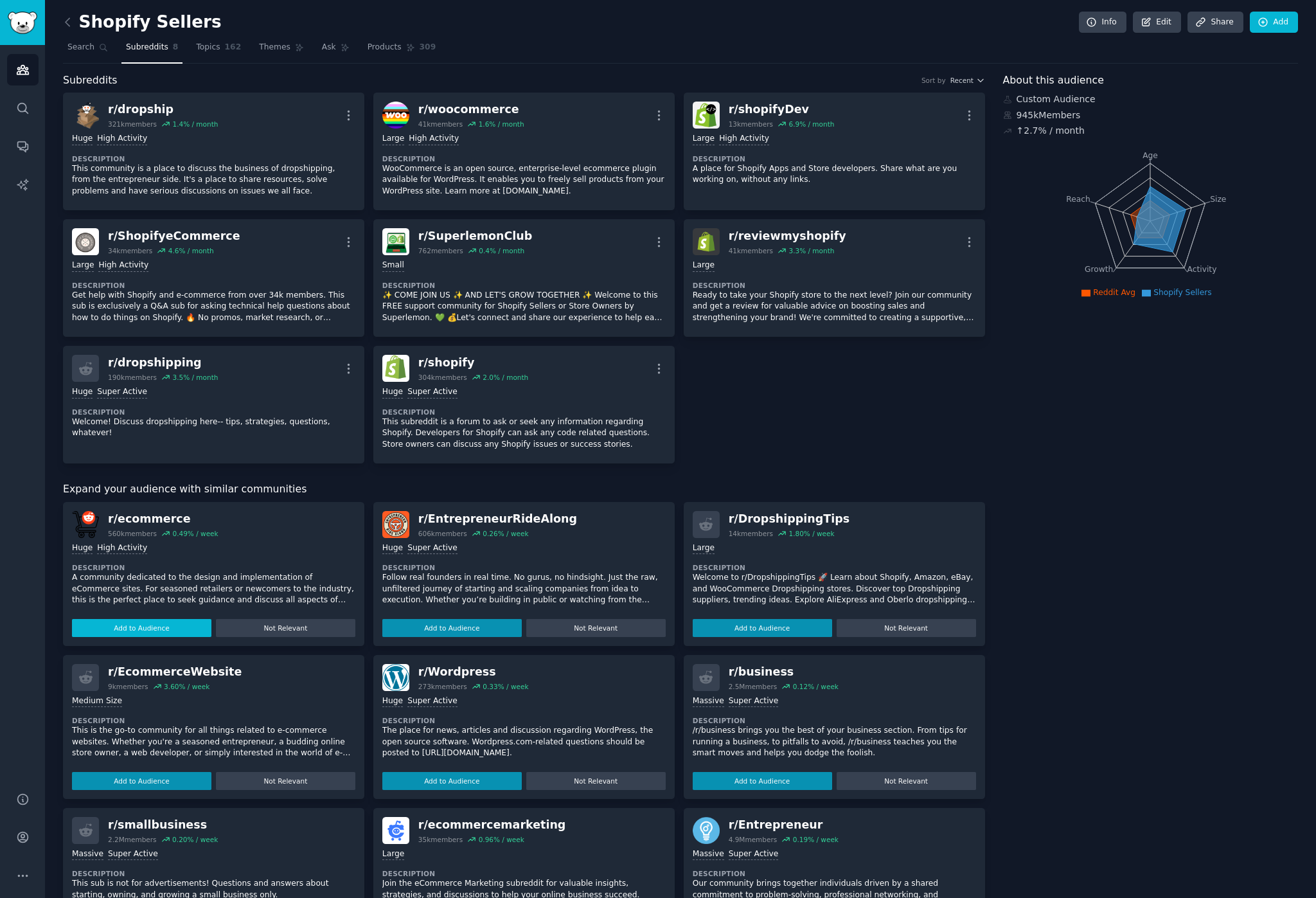
click at [179, 626] on button "Add to Audience" at bounding box center [141, 627] width 139 height 18
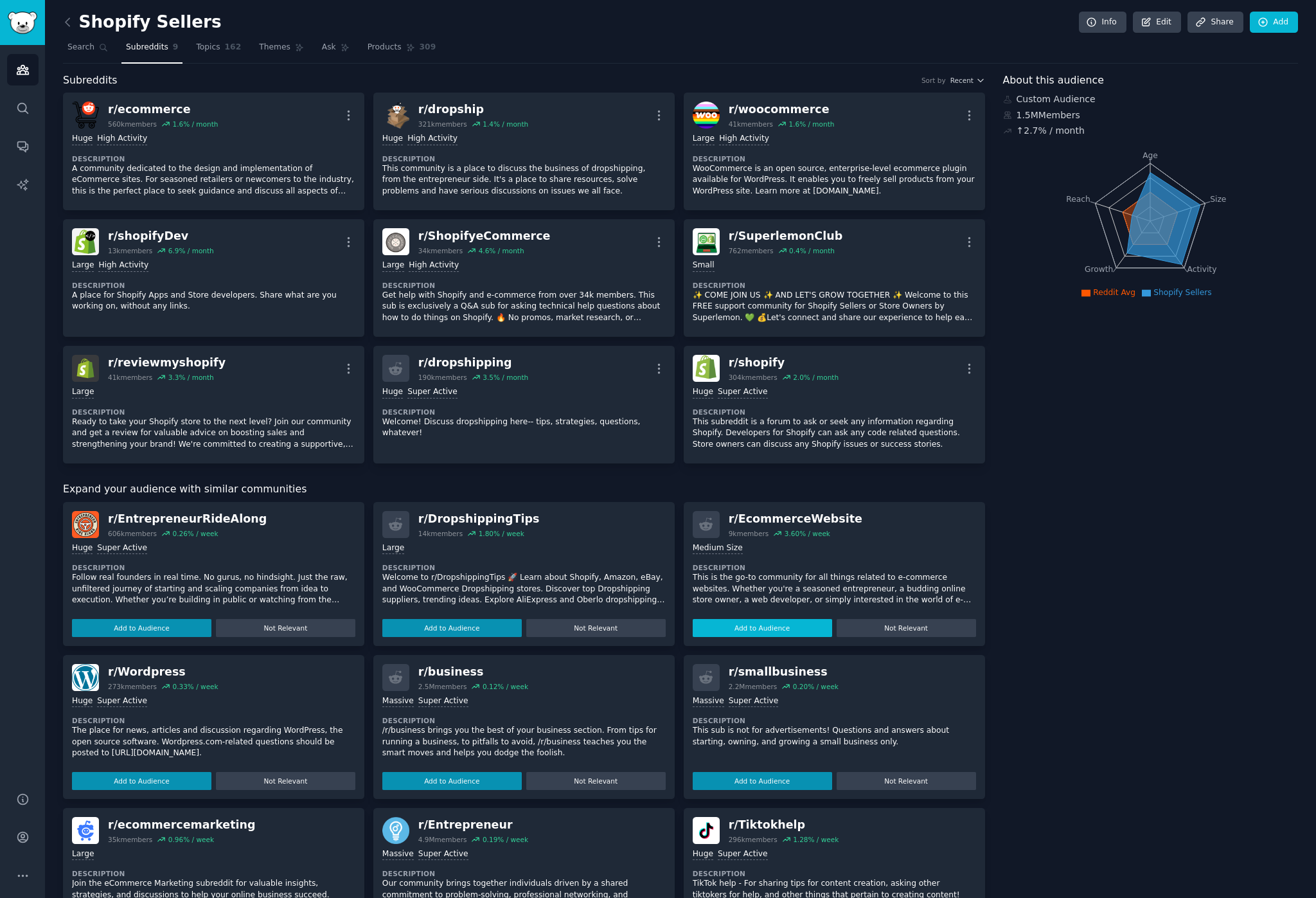
click at [710, 625] on button "Add to Audience" at bounding box center [762, 627] width 139 height 18
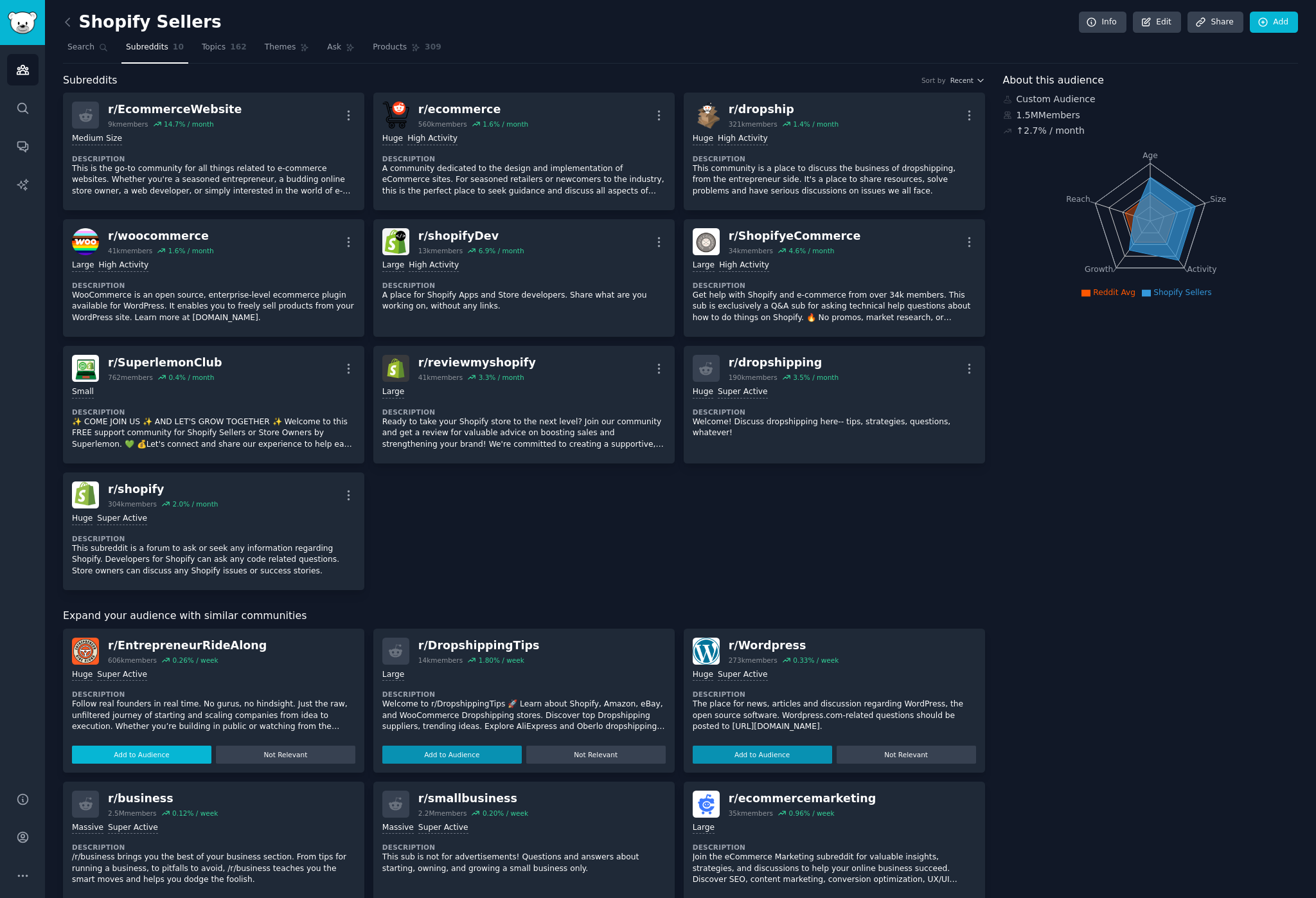
click at [163, 747] on button "Add to Audience" at bounding box center [141, 754] width 139 height 18
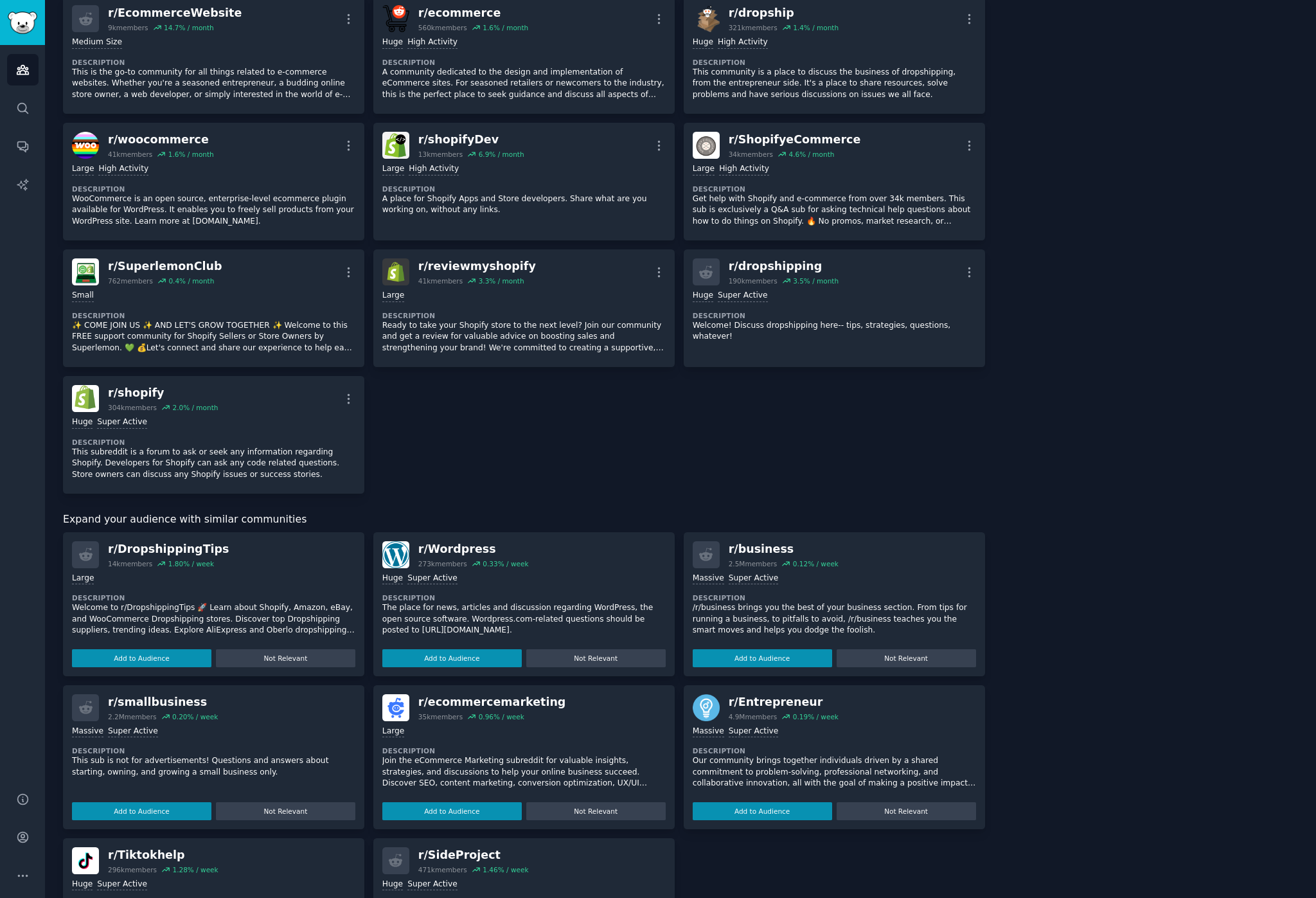
scroll to position [122, 0]
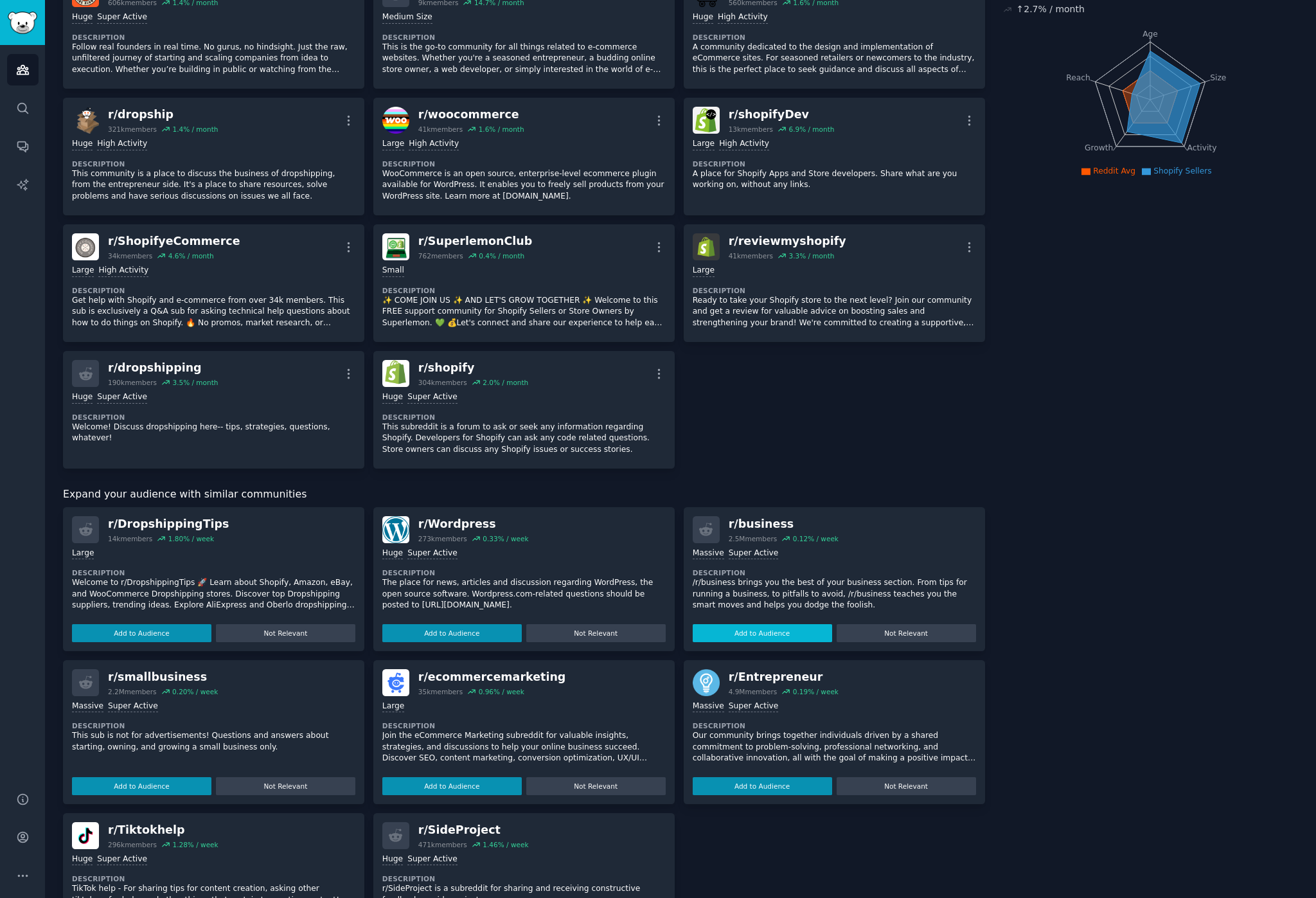
click at [757, 635] on button "Add to Audience" at bounding box center [762, 633] width 139 height 18
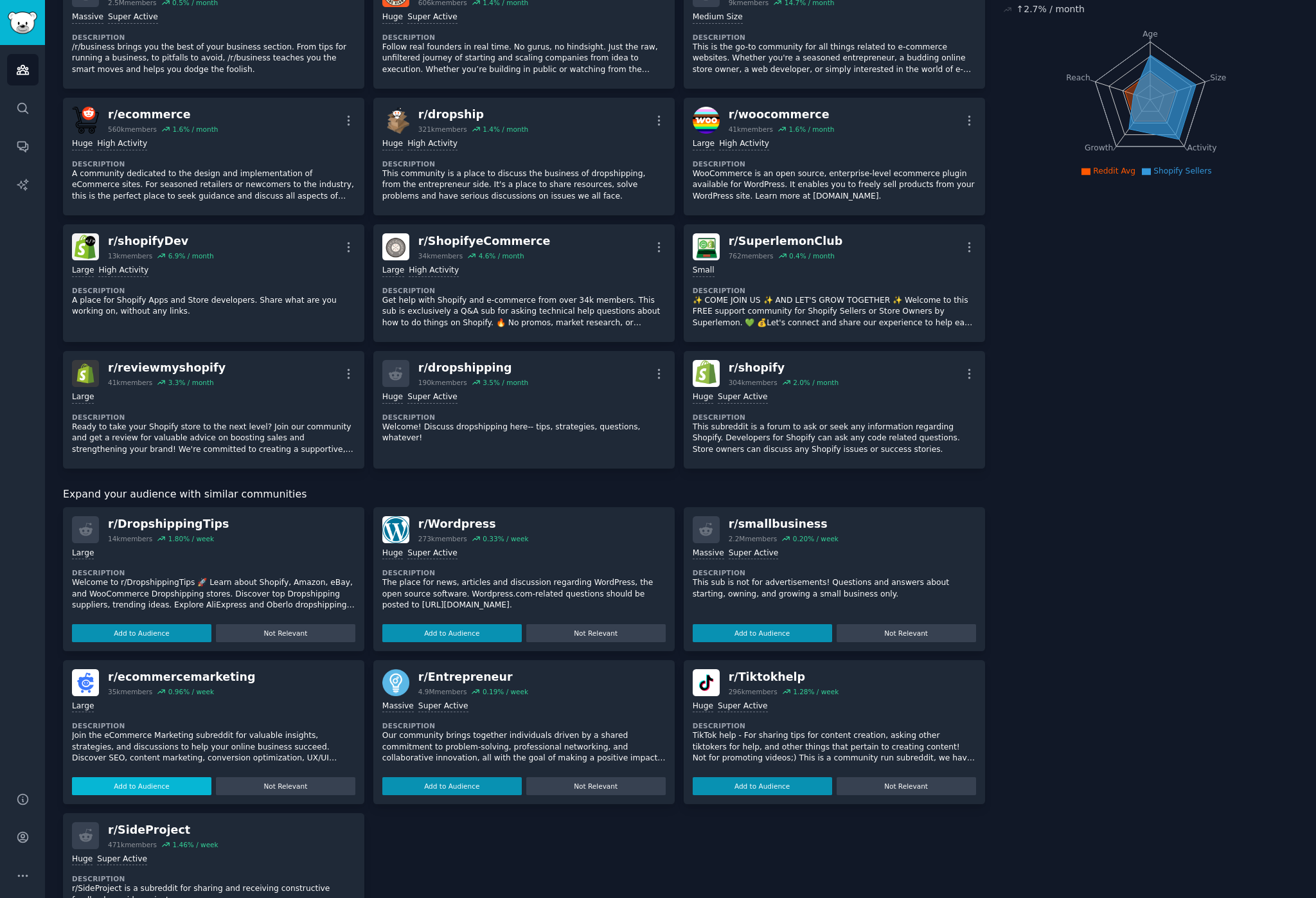
click at [144, 788] on button "Add to Audience" at bounding box center [141, 786] width 139 height 18
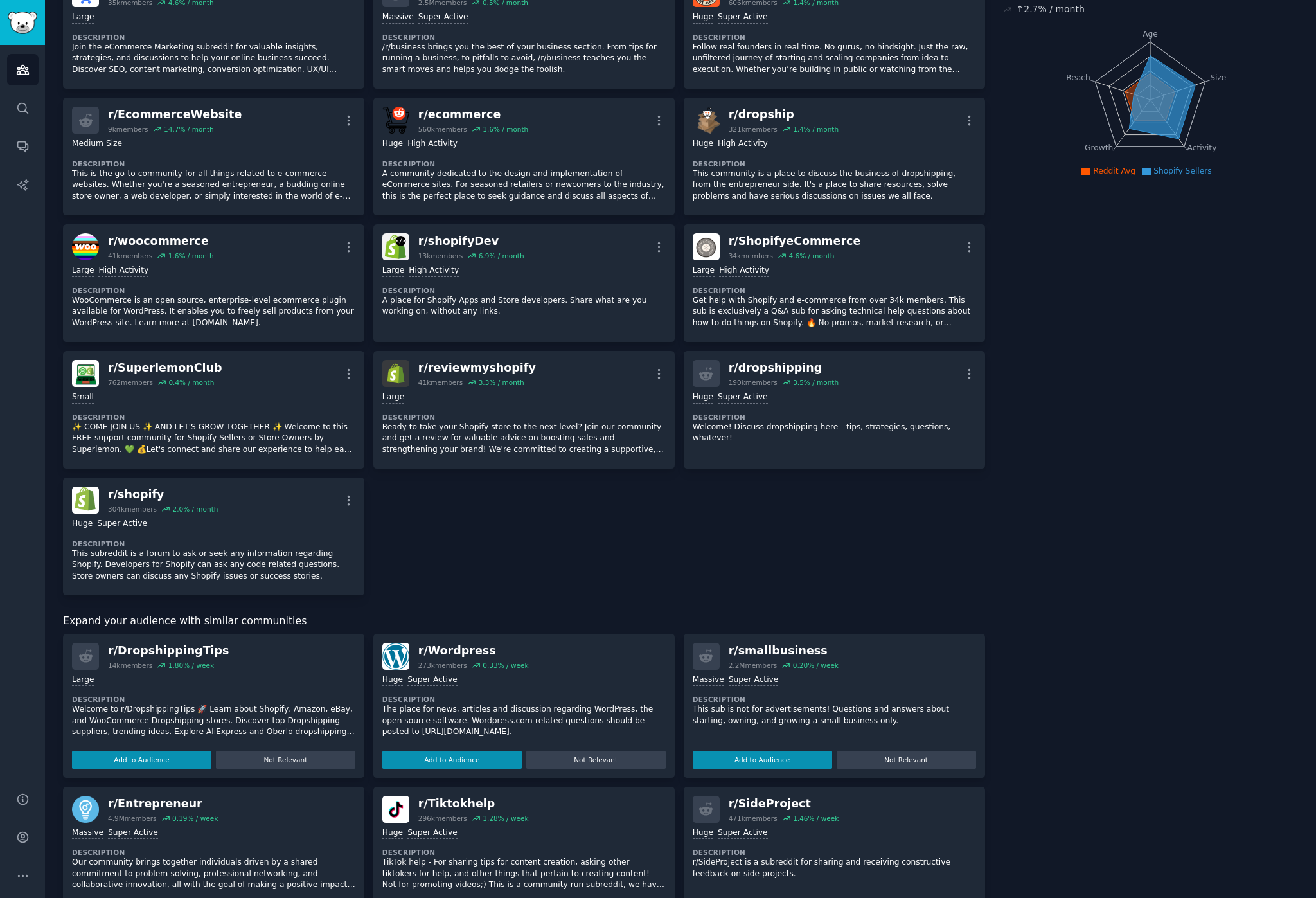
scroll to position [169, 0]
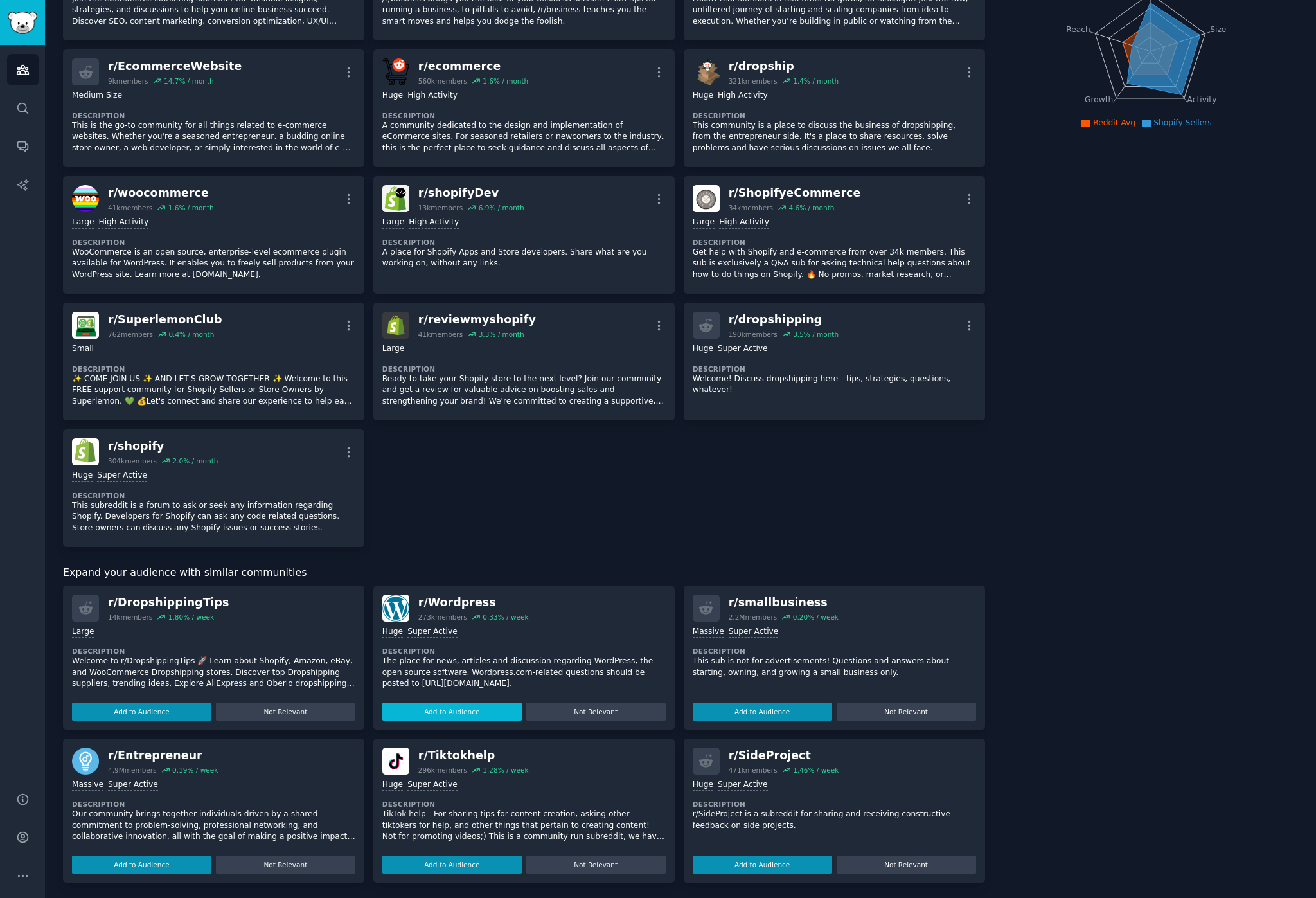
click at [452, 708] on button "Add to Audience" at bounding box center [451, 711] width 139 height 18
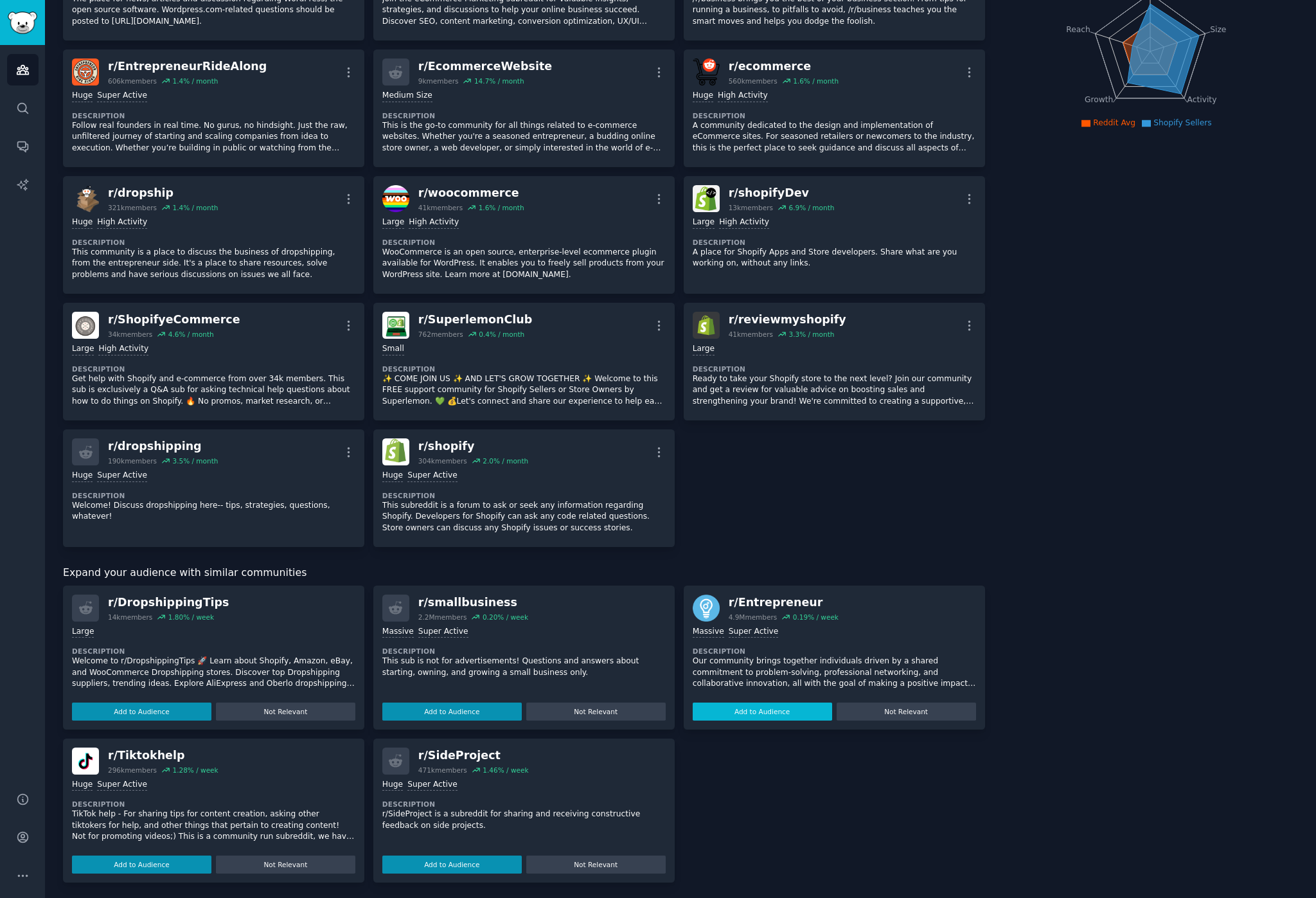
click at [747, 706] on button "Add to Audience" at bounding box center [762, 711] width 139 height 18
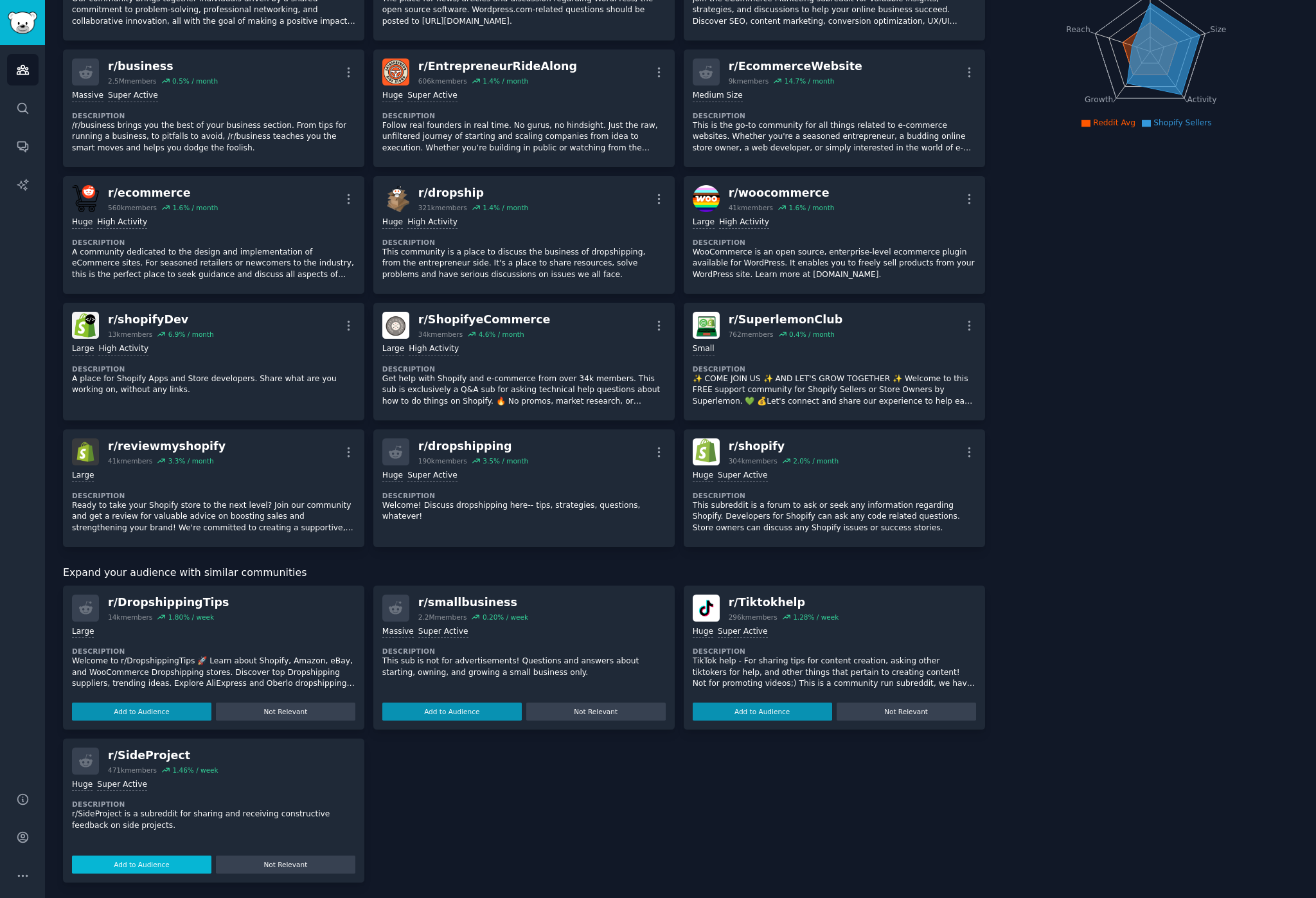
click at [140, 864] on button "Add to Audience" at bounding box center [141, 864] width 139 height 18
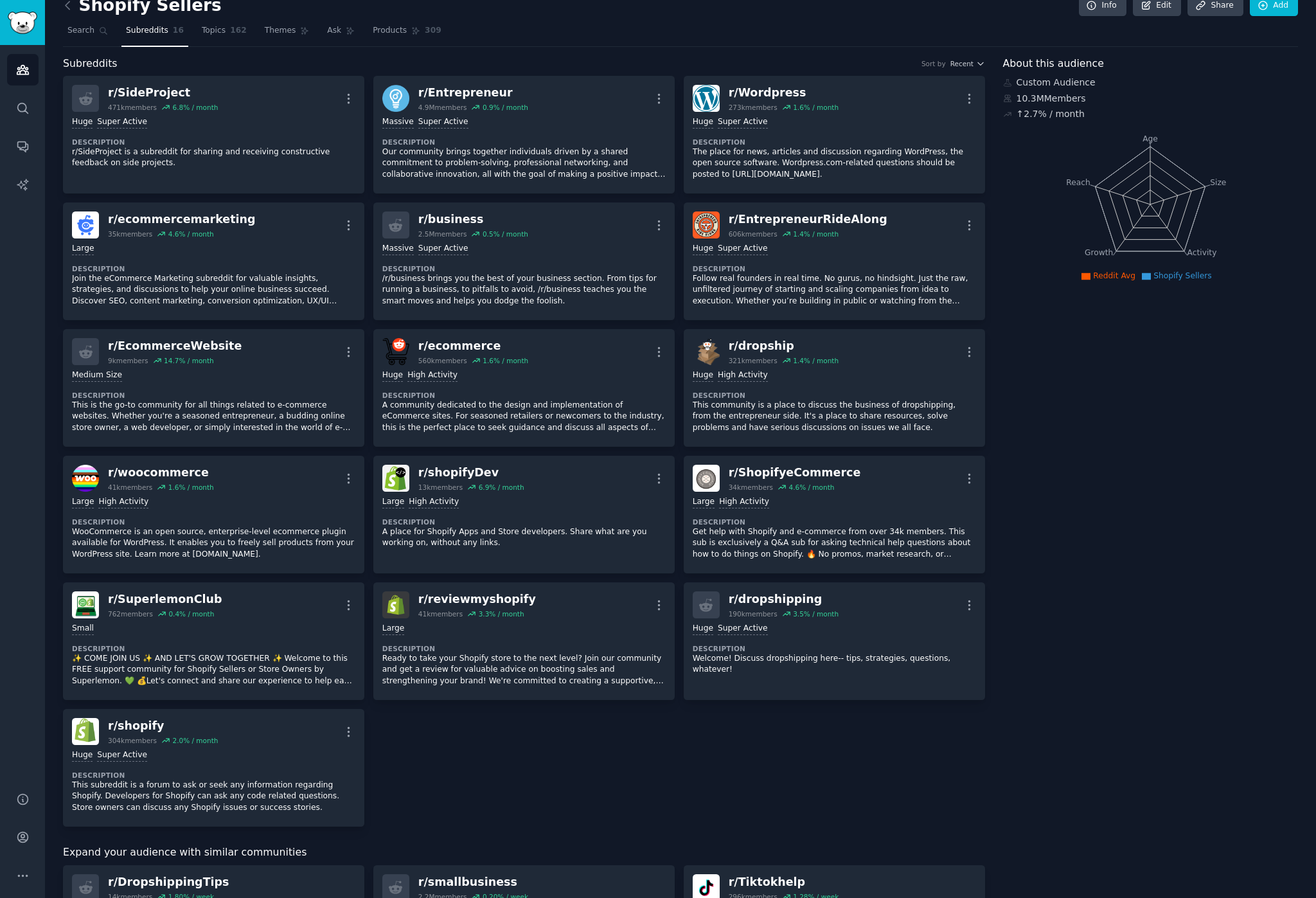
scroll to position [143, 0]
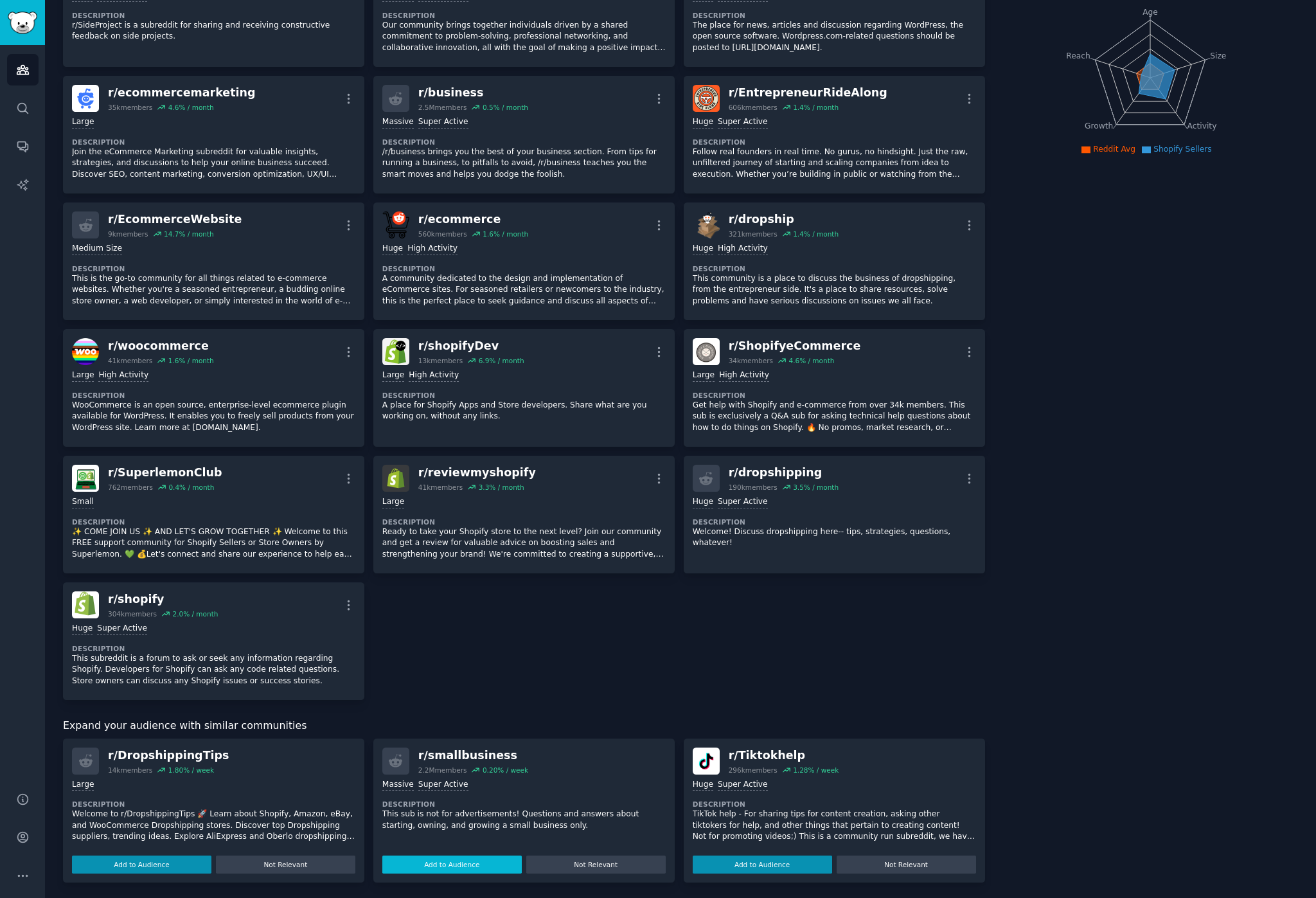
click at [438, 862] on button "Add to Audience" at bounding box center [451, 864] width 139 height 18
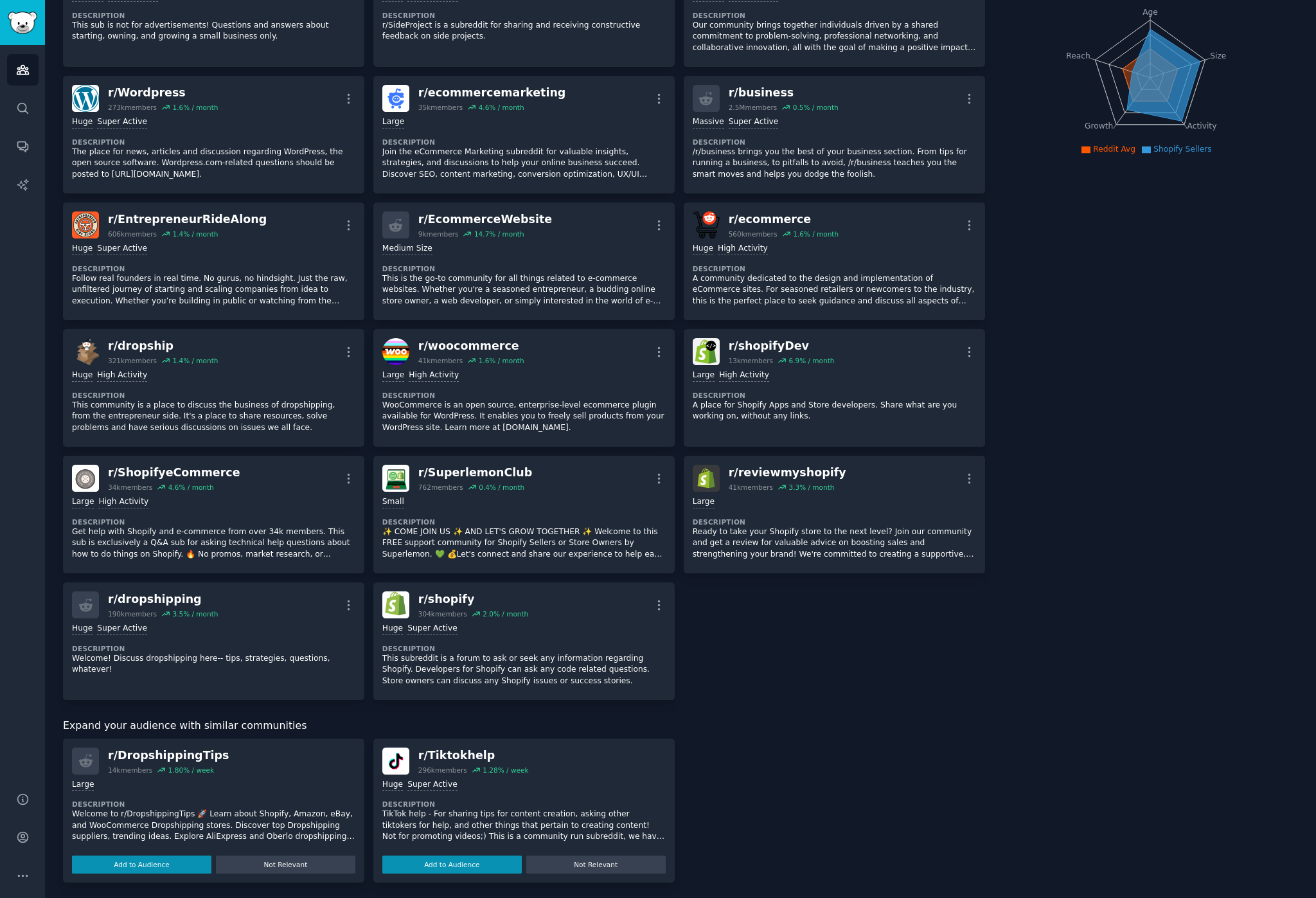
scroll to position [0, 0]
